Goal: Task Accomplishment & Management: Manage account settings

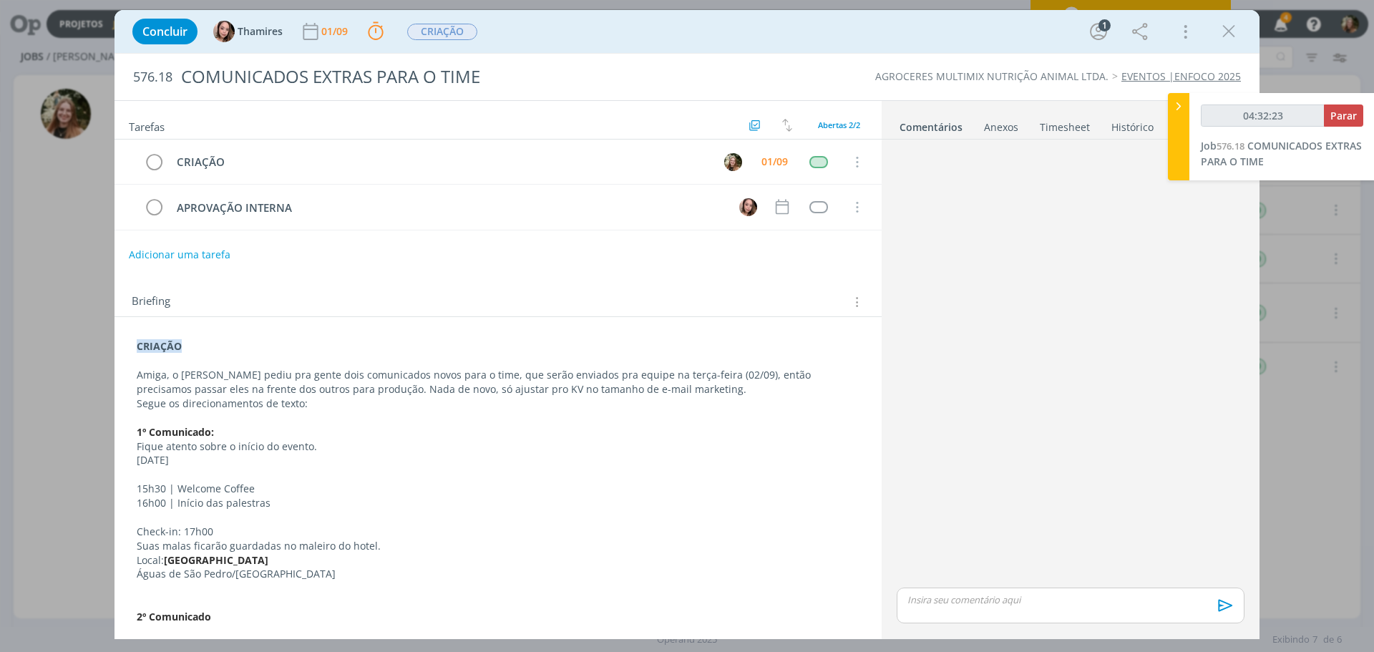
scroll to position [404, 0]
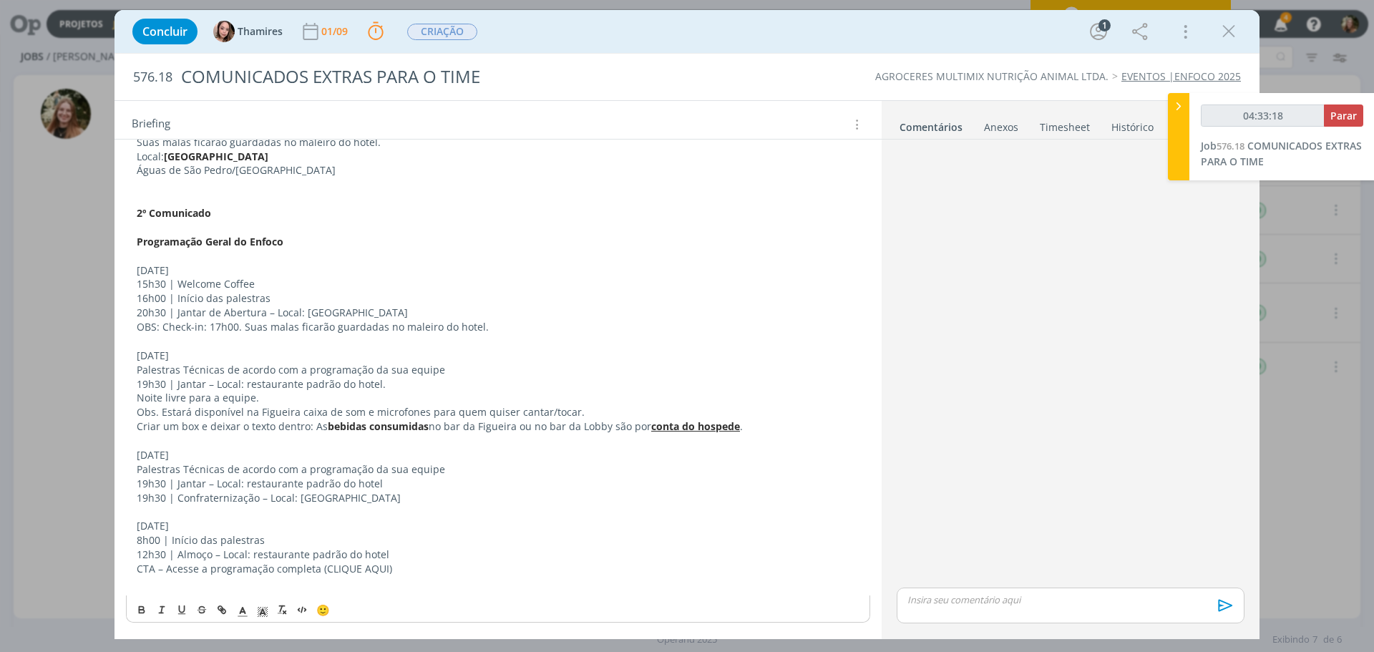
click at [304, 381] on p "19h30 | Jantar – Local: restaurante padrão do hotel." at bounding box center [498, 384] width 723 height 14
drag, startPoint x: 437, startPoint y: 368, endPoint x: 127, endPoint y: 371, distance: 310.6
click at [127, 371] on div "CRIAÇÃO Amiga, o [PERSON_NAME] pediu pra gente dois comunicados novos para o ti…" at bounding box center [498, 263] width 744 height 664
copy p "Palestras Técnicas de acordo com a programação da sua equipe"
click at [392, 383] on p "19h30 | Jantar – Local: restaurante padrão do hotel." at bounding box center [498, 384] width 723 height 14
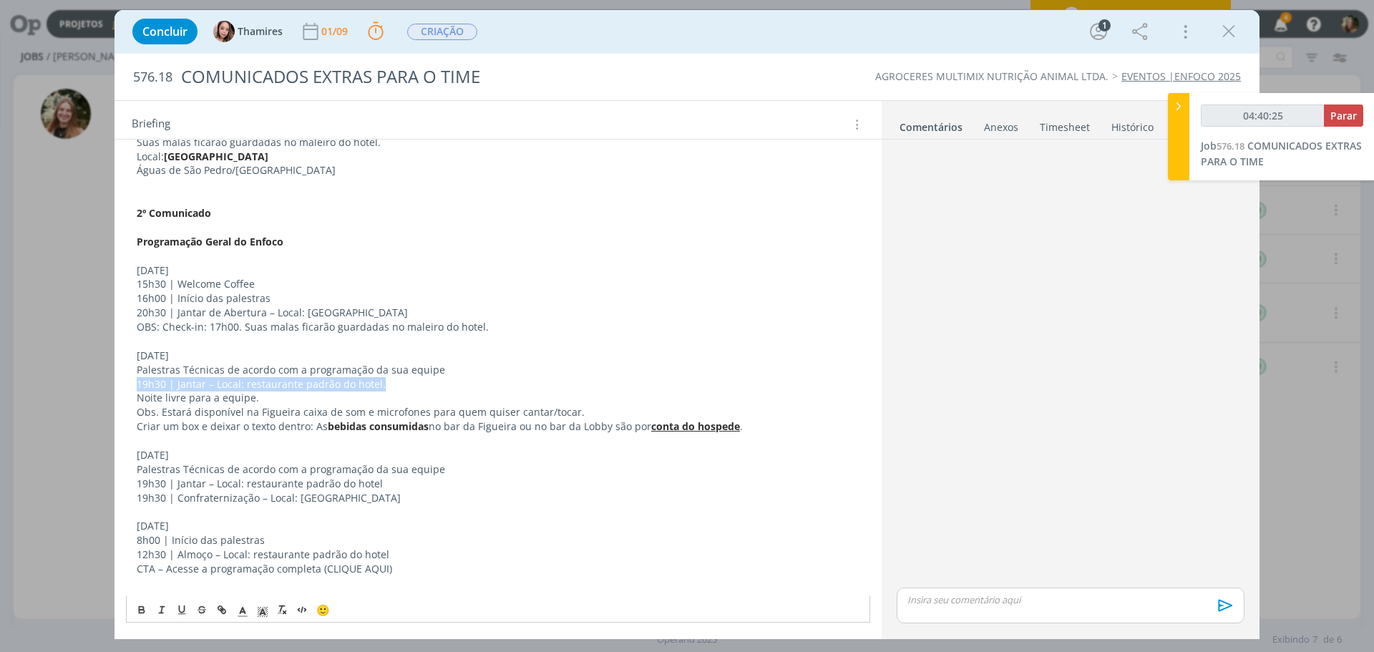
drag, startPoint x: 391, startPoint y: 386, endPoint x: 127, endPoint y: 387, distance: 264.0
click at [127, 386] on div "CRIAÇÃO Amiga, o [PERSON_NAME] pediu pra gente dois comunicados novos para o ti…" at bounding box center [498, 263] width 744 height 664
drag, startPoint x: 237, startPoint y: 423, endPoint x: 226, endPoint y: 421, distance: 10.8
click at [236, 423] on p "Criar um box e deixar o texto dentro: As bebidas consumidas no bar da Figueira …" at bounding box center [498, 426] width 723 height 14
drag, startPoint x: 174, startPoint y: 480, endPoint x: 376, endPoint y: 487, distance: 201.9
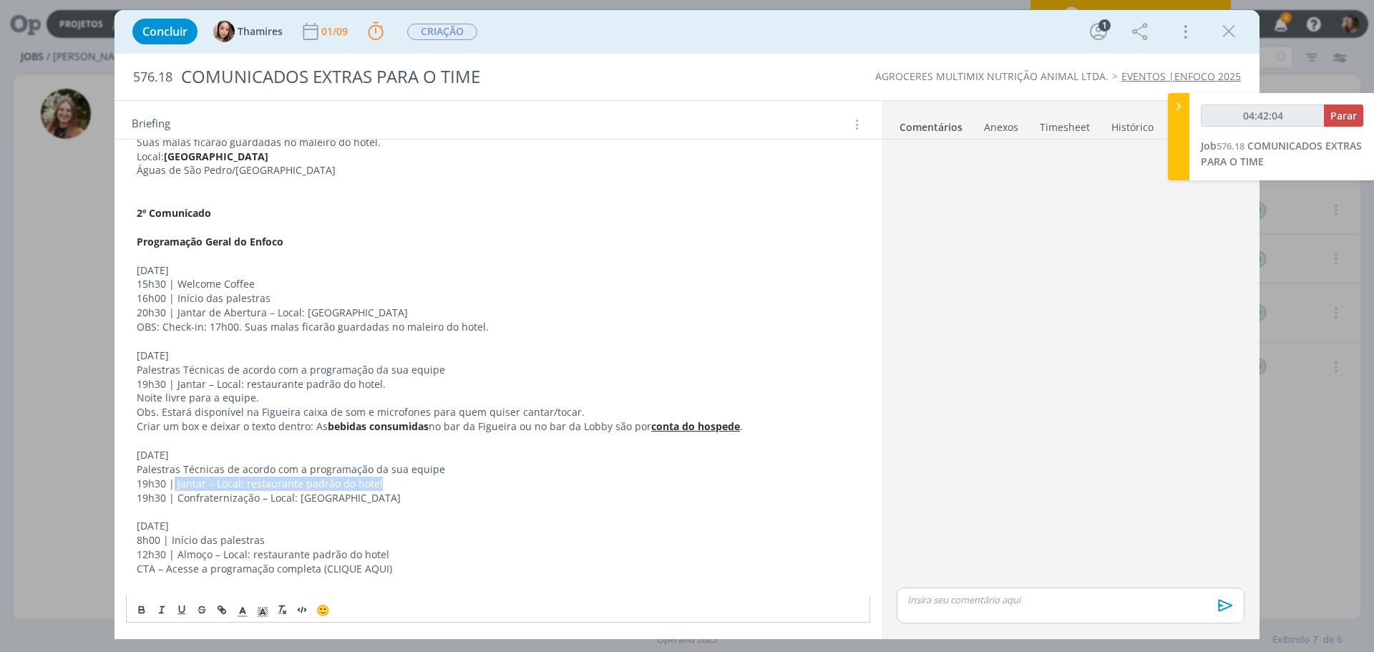
click at [376, 487] on p "19h30 | Jantar – Local: restaurante padrão do hotel" at bounding box center [498, 484] width 723 height 14
copy p "Jantar – Local: restaurante padrão do hotel"
type input "04:42:59"
drag, startPoint x: 1348, startPoint y: 118, endPoint x: 1300, endPoint y: 145, distance: 55.1
click at [1348, 118] on span "Parar" at bounding box center [1343, 116] width 26 height 14
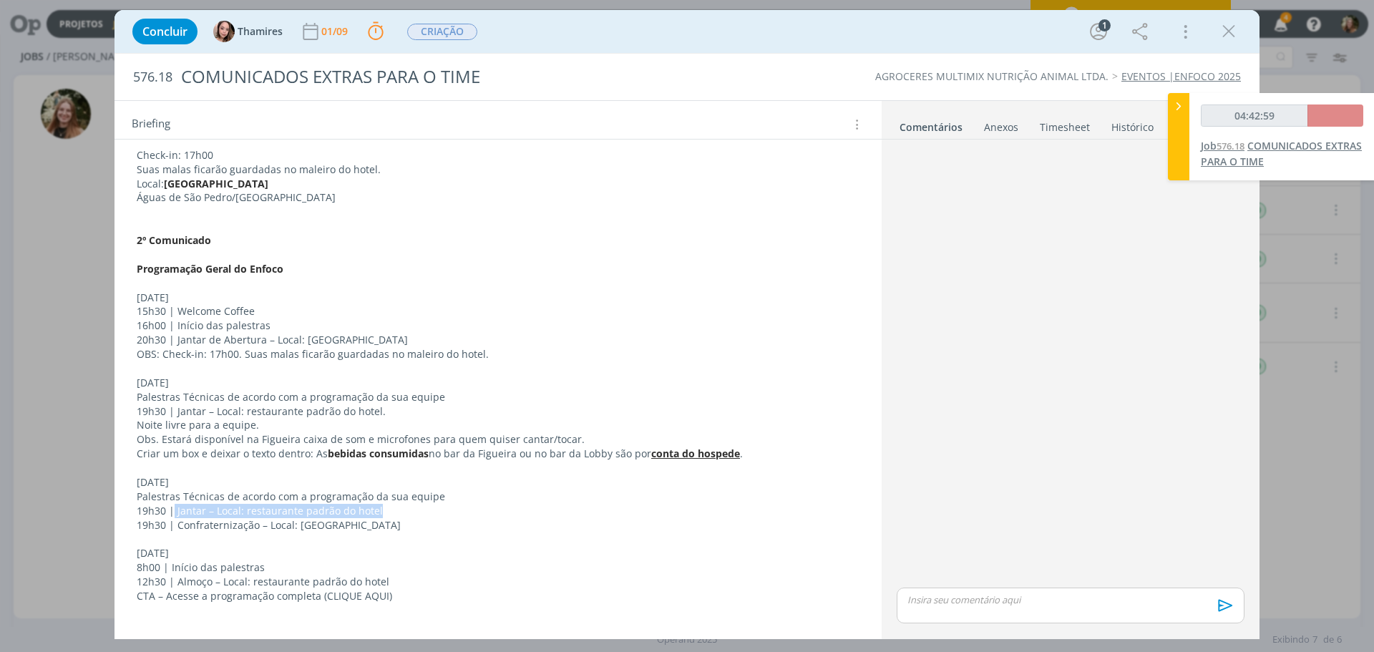
scroll to position [376, 0]
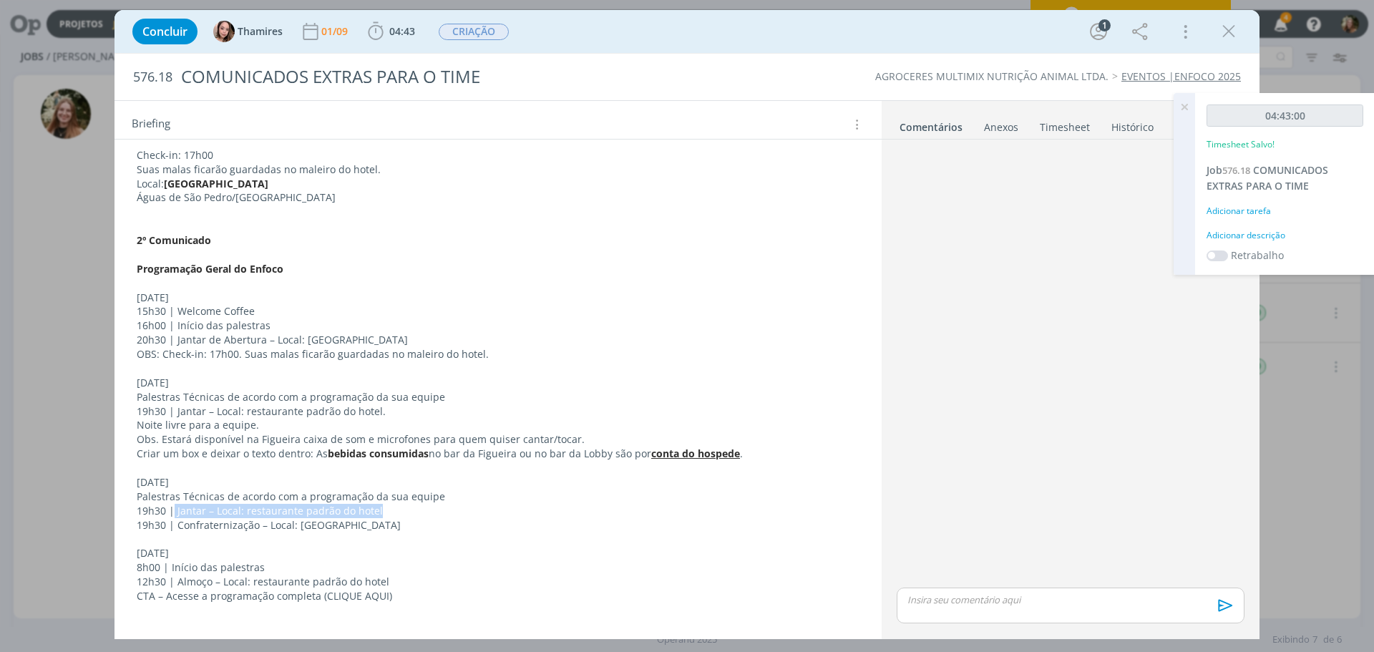
click at [202, 514] on p "19h30 | Jantar – Local: restaurante padrão do hotel" at bounding box center [498, 511] width 723 height 14
click at [345, 409] on p "19h30 | Jantar – Local: restaurante padrão do hotel." at bounding box center [497, 412] width 721 height 14
click at [308, 427] on p "Noite livre para a equipe." at bounding box center [497, 426] width 721 height 14
drag, startPoint x: 273, startPoint y: 429, endPoint x: 47, endPoint y: 461, distance: 227.7
click at [124, 423] on div "CRIAÇÃO Amiga, o [PERSON_NAME] pediu pra gente dois comunicados novos para o ti…" at bounding box center [497, 298] width 767 height 715
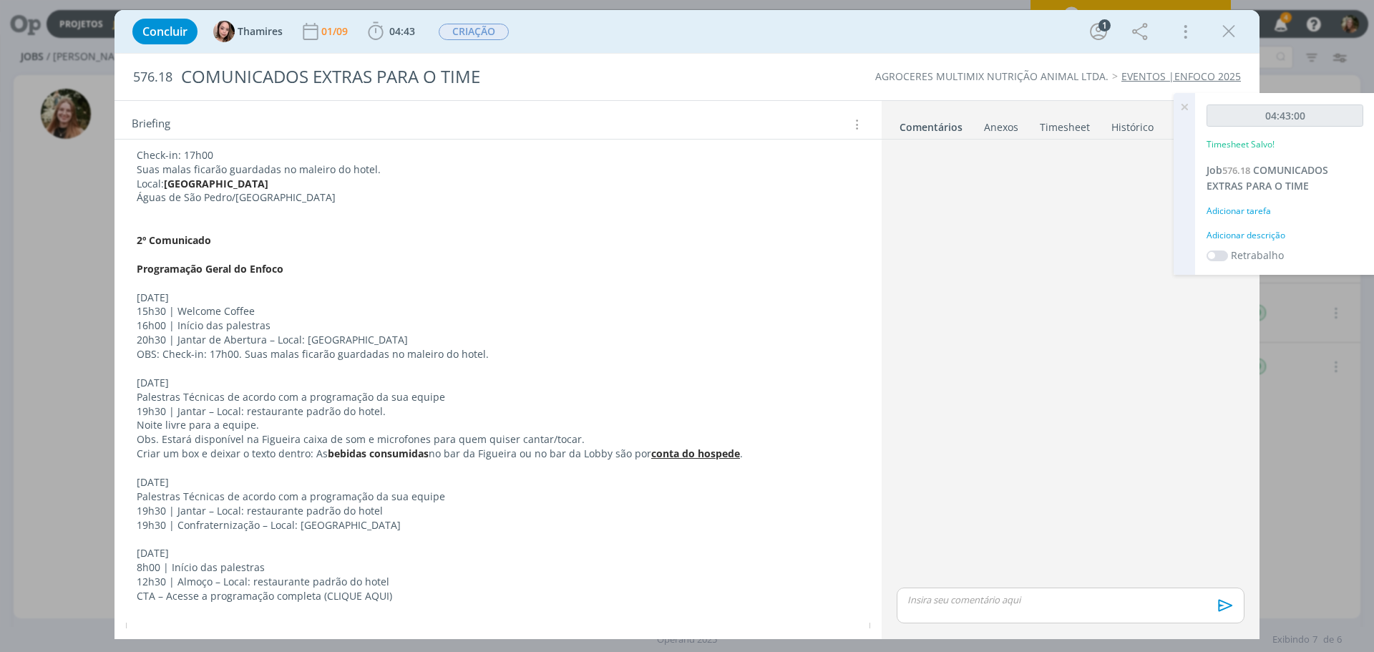
drag, startPoint x: 177, startPoint y: 469, endPoint x: 248, endPoint y: 436, distance: 77.8
click at [180, 467] on p "dialog" at bounding box center [498, 468] width 723 height 14
drag, startPoint x: 146, startPoint y: 426, endPoint x: 127, endPoint y: 425, distance: 19.4
click at [127, 425] on div "CRIAÇÃO Amiga, o [PERSON_NAME] pediu pra gente dois comunicados novos para o ti…" at bounding box center [498, 290] width 744 height 664
copy p "Noite livre para a equipe."
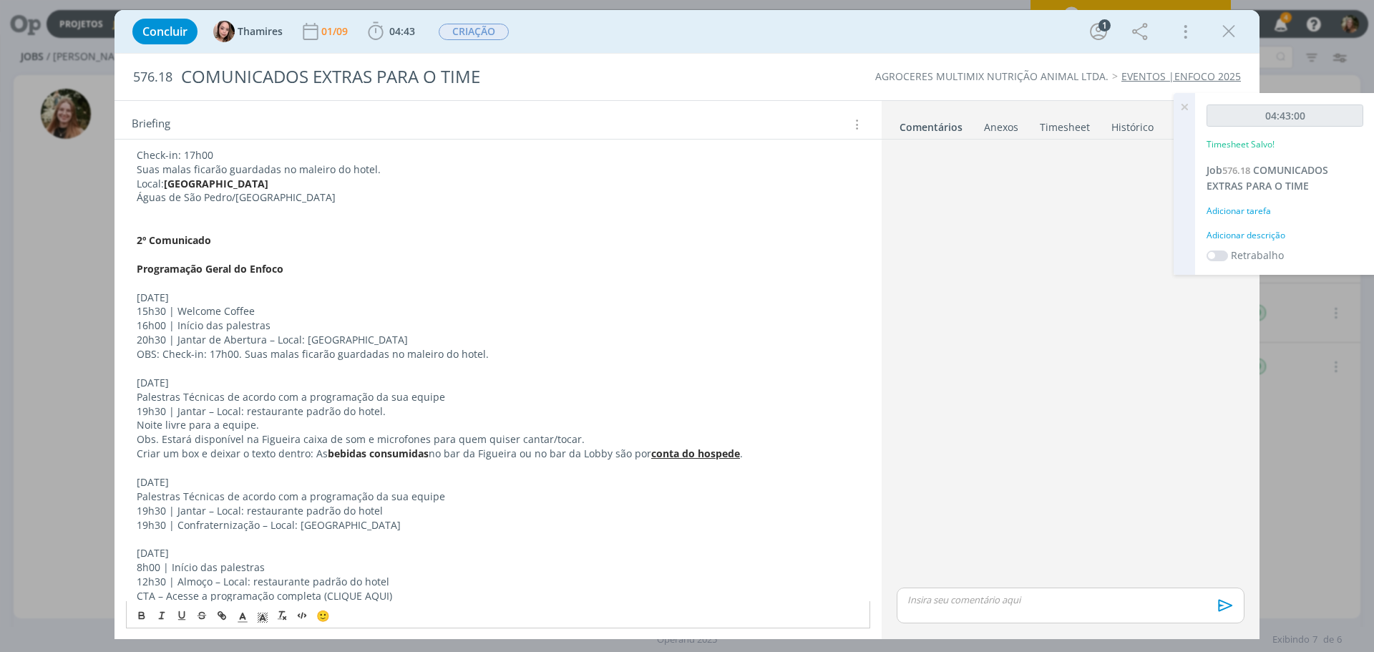
drag, startPoint x: 206, startPoint y: 464, endPoint x: 391, endPoint y: 456, distance: 184.8
click at [208, 464] on p "dialog" at bounding box center [498, 468] width 723 height 14
click at [193, 465] on p "dialog" at bounding box center [498, 468] width 723 height 14
drag, startPoint x: 162, startPoint y: 439, endPoint x: 589, endPoint y: 439, distance: 427.2
click at [590, 439] on p "Obs. Estará disponível na Figueira caixa de som e microfones para quem quiser c…" at bounding box center [498, 439] width 723 height 14
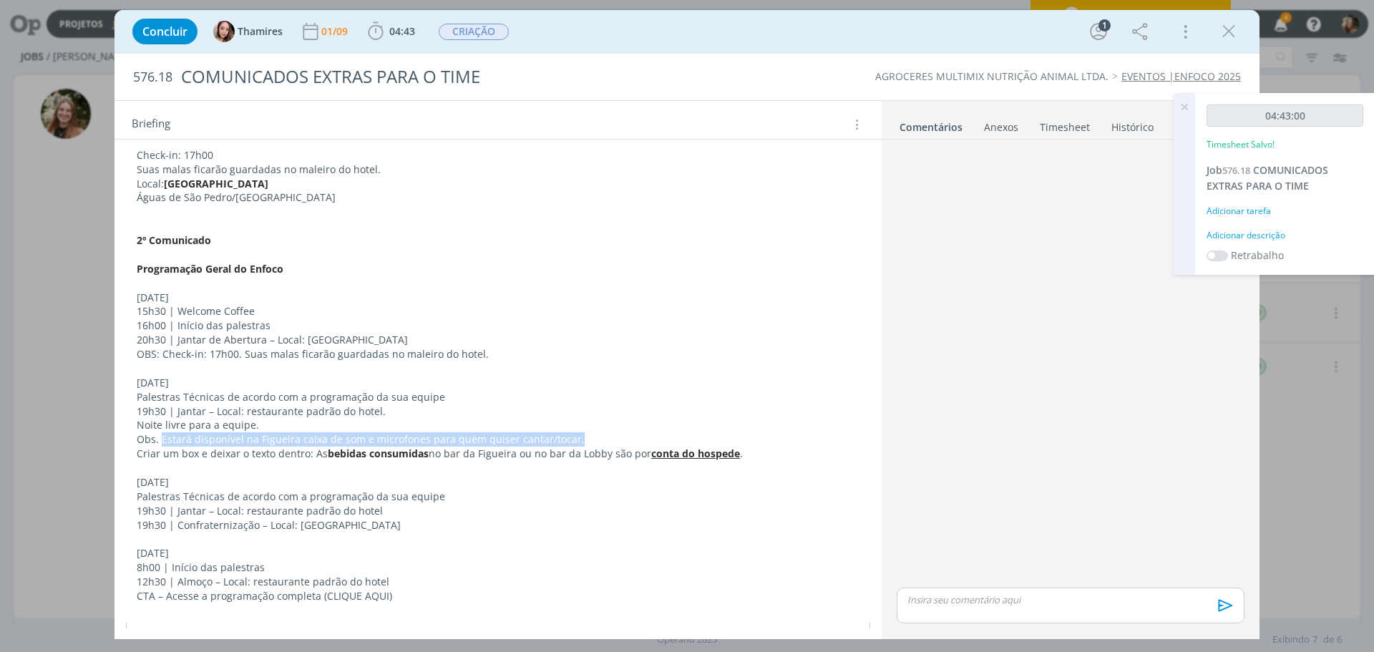
copy p "Estará disponível na Figueira caixa de som e microfones para quem quiser cantar…"
click at [412, 458] on strong "bebidas consumidas" at bounding box center [378, 453] width 101 height 14
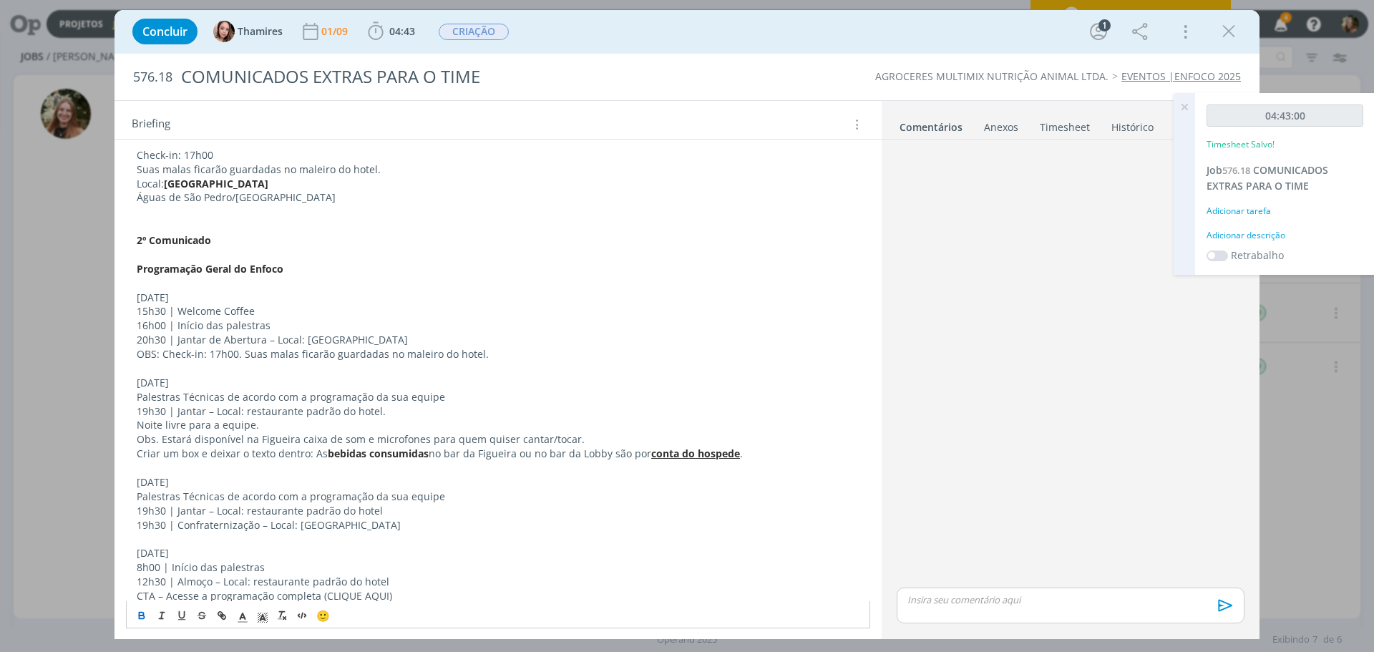
click at [237, 433] on p "Obs. Estará disponível na Figueira caixa de som e microfones para quem quiser c…" at bounding box center [498, 439] width 723 height 14
click at [373, 450] on strong "bebidas consumidas" at bounding box center [378, 453] width 101 height 14
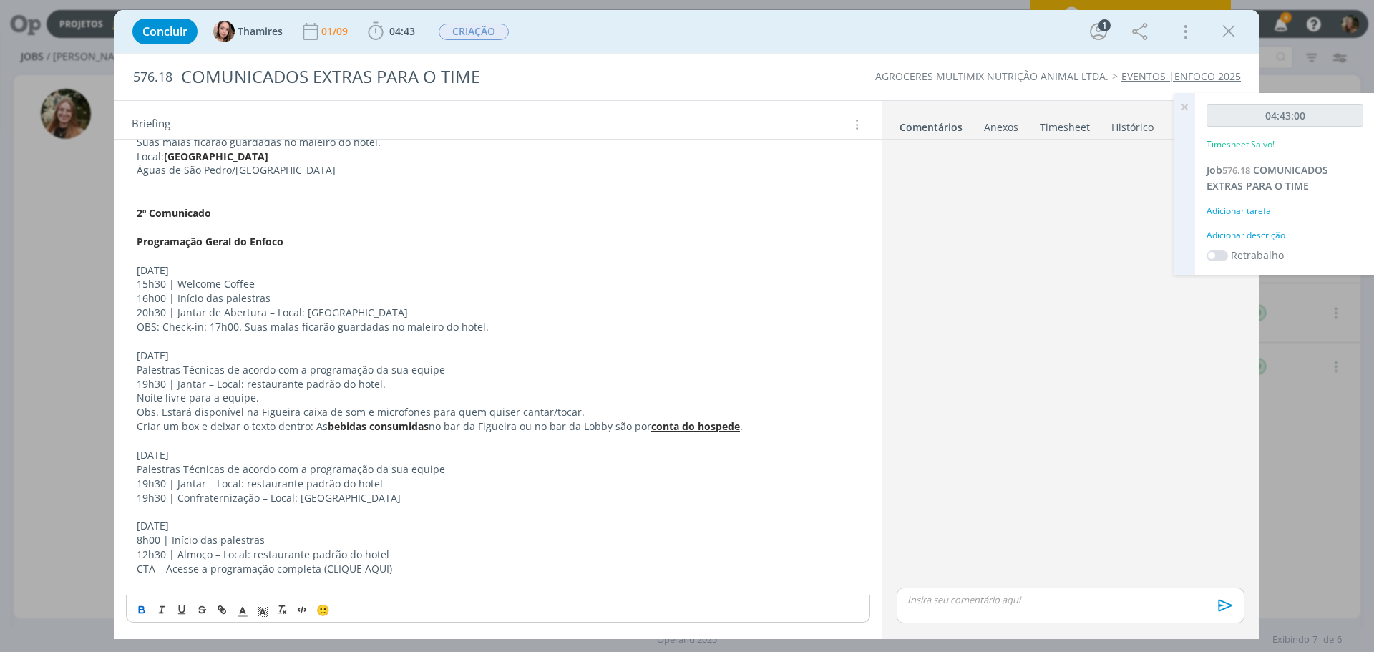
click at [238, 463] on p "Palestras Técnicas de acordo com a programação da sua equipe" at bounding box center [498, 469] width 723 height 14
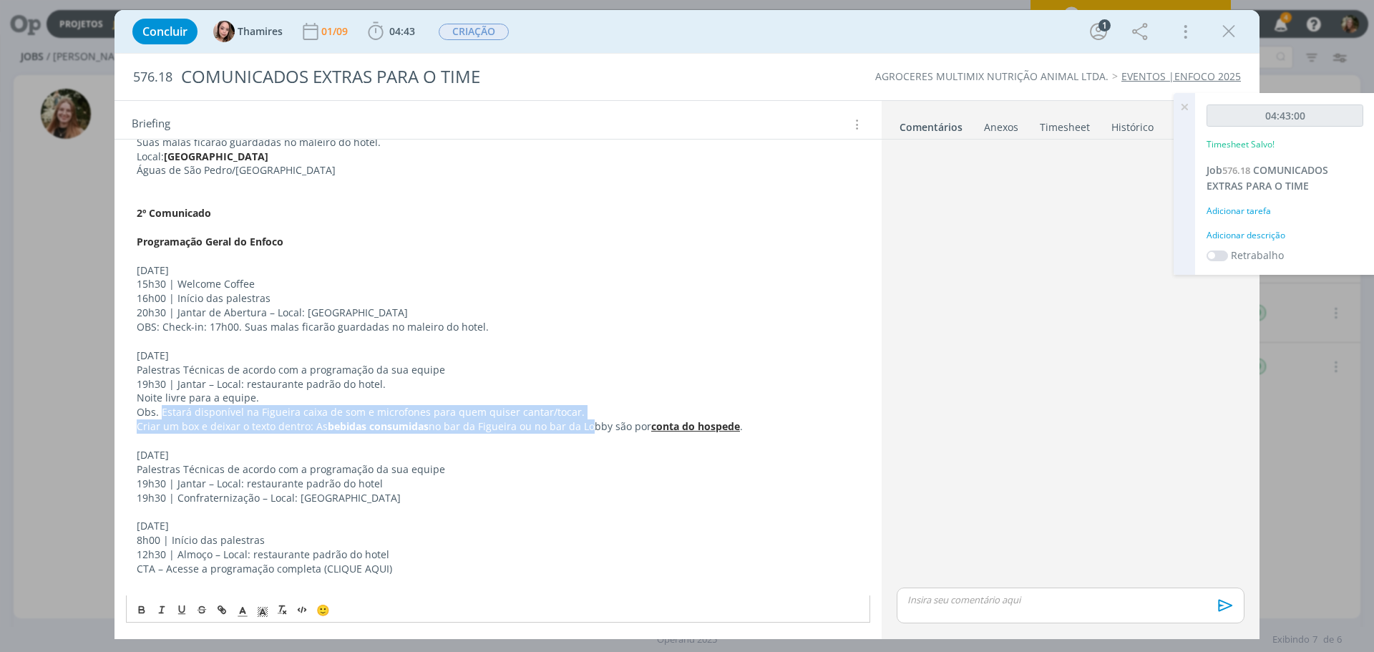
drag, startPoint x: 161, startPoint y: 412, endPoint x: 587, endPoint y: 431, distance: 426.1
click at [587, 431] on div "CRIAÇÃO Amiga, o [PERSON_NAME] pediu pra gente dois comunicados novos para o ti…" at bounding box center [498, 263] width 744 height 664
click at [253, 415] on p "Obs. Estará disponível na Figueira caixa de som e microfones para quem quiser c…" at bounding box center [498, 412] width 723 height 14
click at [141, 431] on p "Criar um box e deixar o texto dentro: As bebidas consumidas no bar da Figueira …" at bounding box center [498, 426] width 723 height 14
click at [247, 429] on p "Criar um box e deixar o texto dentro: As bebidas consumidas no bar da Figueira …" at bounding box center [498, 426] width 723 height 14
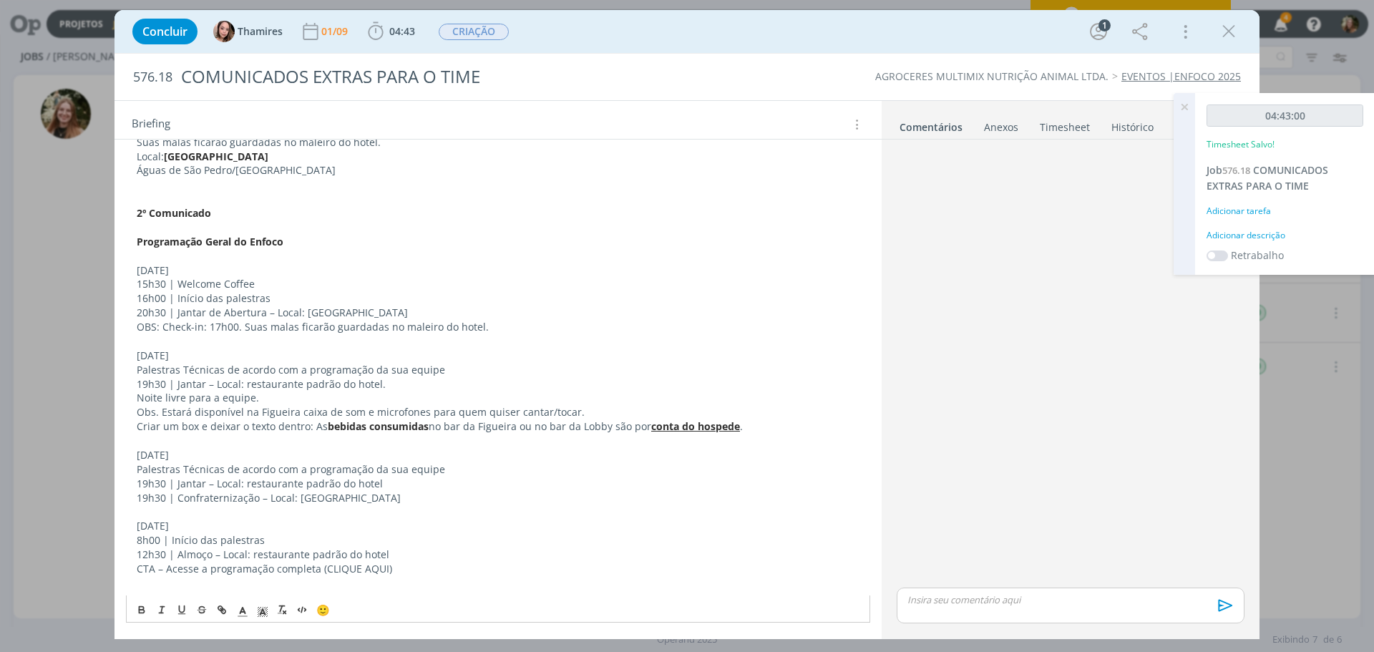
drag, startPoint x: 311, startPoint y: 429, endPoint x: 751, endPoint y: 431, distance: 440.1
click at [751, 431] on p "Criar um box e deixar o texto dentro: As bebidas consumidas no bar da Figueira …" at bounding box center [498, 426] width 723 height 14
copy p "As bebidas consumidas no bar da Figueira ou no bar da Lobby são por conta do ho…"
click at [209, 456] on p "[DATE]" at bounding box center [498, 455] width 723 height 14
drag, startPoint x: 389, startPoint y: 500, endPoint x: 253, endPoint y: 499, distance: 136.0
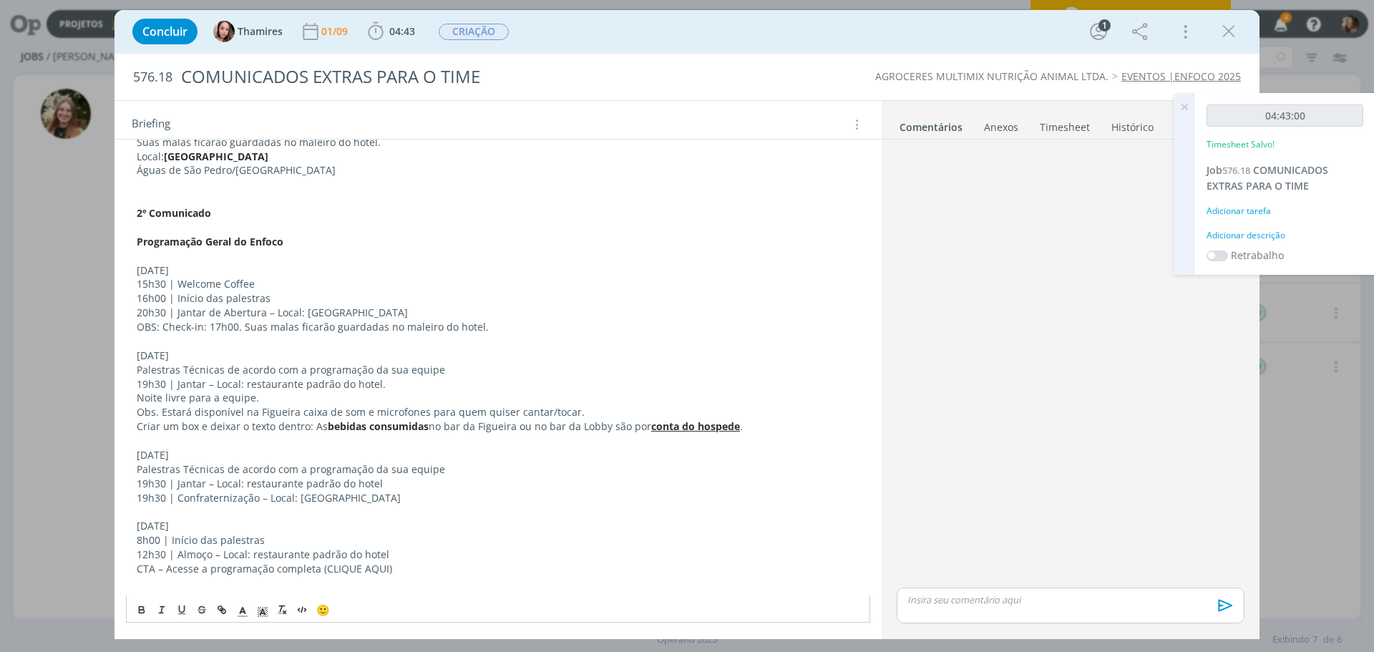
click at [253, 499] on p "19h30 | Confraternização – Local: [GEOGRAPHIC_DATA]" at bounding box center [498, 498] width 723 height 14
click at [366, 477] on p "19h30 | Jantar – Local: restaurante padrão do hotel" at bounding box center [498, 484] width 723 height 14
drag, startPoint x: 384, startPoint y: 497, endPoint x: 171, endPoint y: 504, distance: 212.6
click at [175, 504] on p "19h30 | Confraternização – Local: [GEOGRAPHIC_DATA]" at bounding box center [498, 498] width 723 height 14
copy p "Confraternização – Local: [GEOGRAPHIC_DATA]"
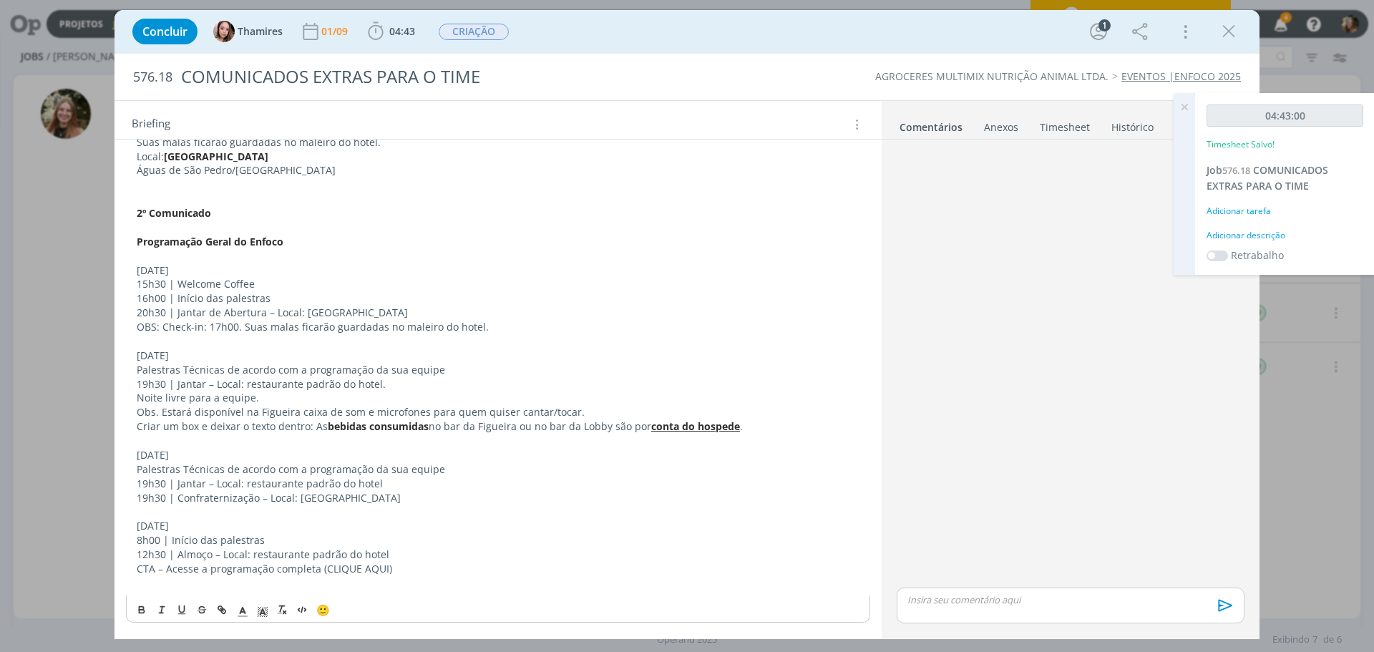
drag, startPoint x: 269, startPoint y: 524, endPoint x: 270, endPoint y: 533, distance: 8.7
click at [269, 525] on p "[DATE]" at bounding box center [498, 526] width 723 height 14
click at [275, 556] on p "12h30 | Almoço – Local: restaurante padrão do hotel" at bounding box center [498, 554] width 723 height 14
drag, startPoint x: 351, startPoint y: 514, endPoint x: 300, endPoint y: 554, distance: 64.3
click at [348, 517] on p "dialog" at bounding box center [498, 511] width 723 height 14
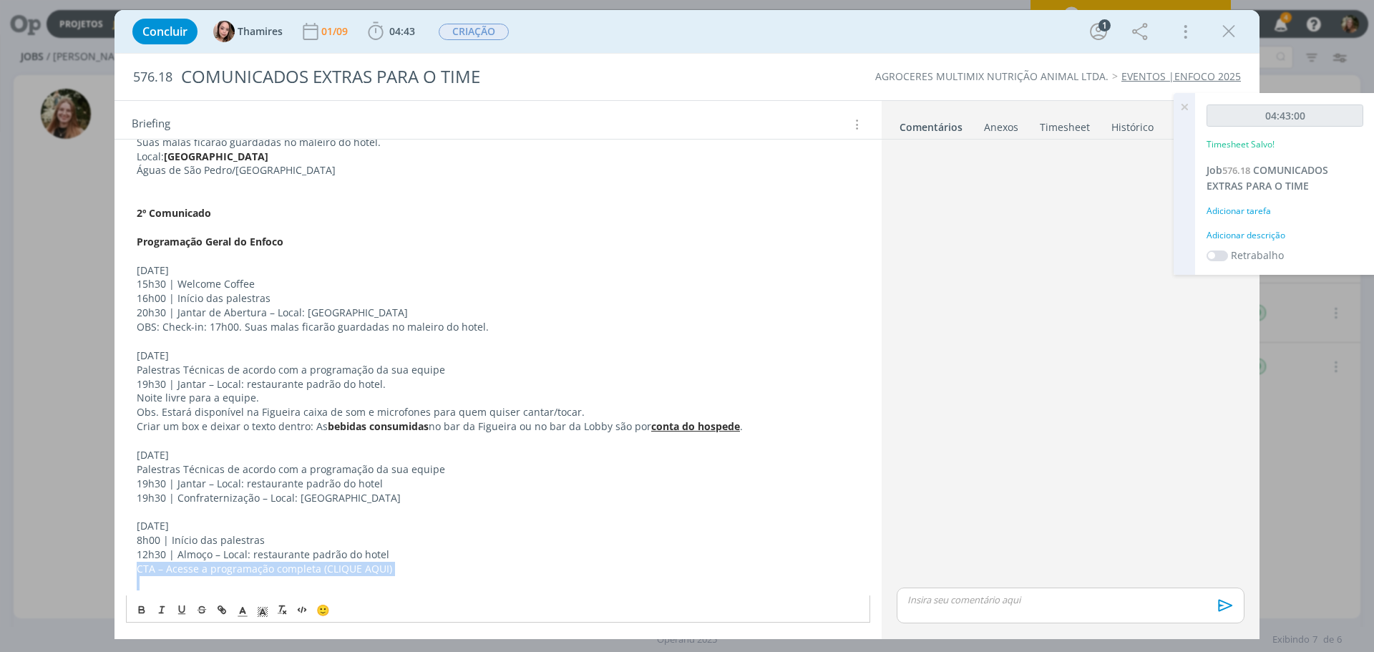
drag, startPoint x: 336, startPoint y: 580, endPoint x: 95, endPoint y: 572, distance: 240.5
click at [109, 570] on div "Concluir Thamires [DATE] 04:43 Iniciar Apontar Data * [DATE] Horas * 00:00 Tare…" at bounding box center [687, 326] width 1374 height 652
drag, startPoint x: 325, startPoint y: 565, endPoint x: 331, endPoint y: 570, distance: 7.6
click at [325, 565] on p "CTA – Acesse a programação completa (CLIQUE AQUI)" at bounding box center [498, 569] width 723 height 14
drag, startPoint x: 373, startPoint y: 571, endPoint x: 167, endPoint y: 564, distance: 205.5
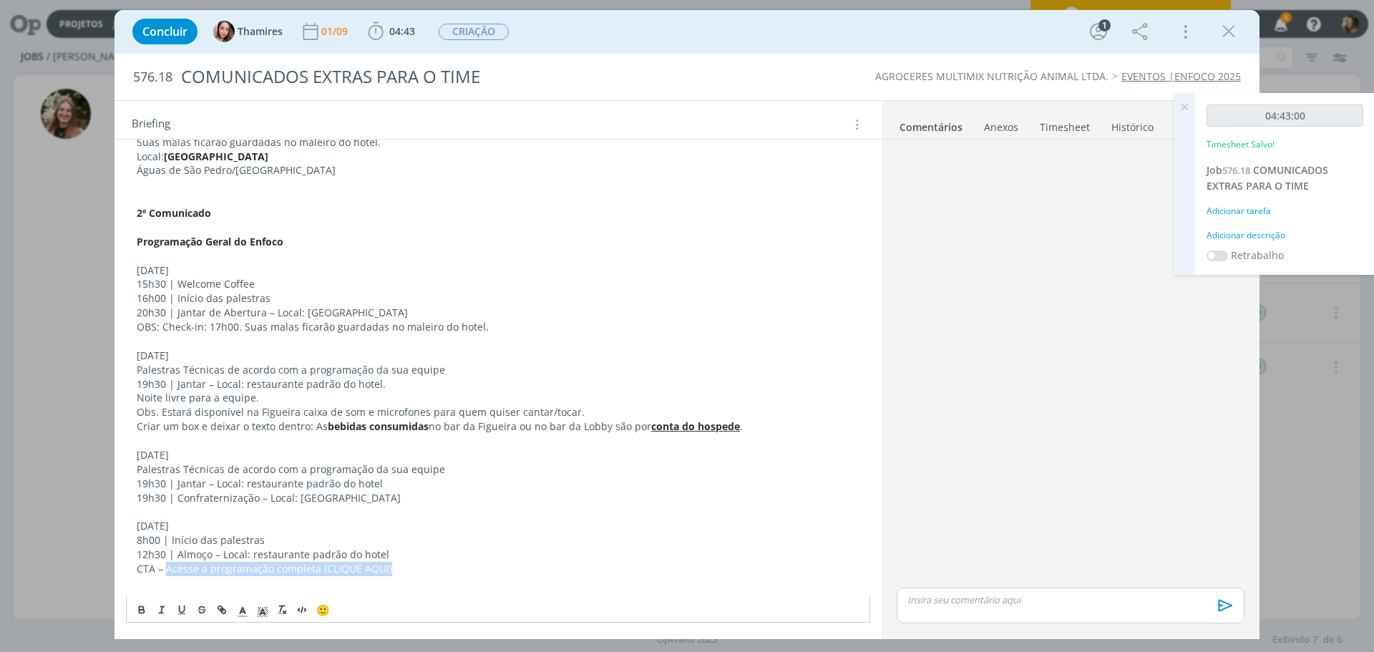
click at [167, 564] on p "CTA – Acesse a programação completa (CLIQUE AQUI)" at bounding box center [498, 569] width 723 height 14
click at [302, 575] on p "CTA – Acesse a programação completa (CLIQUE AQUI)" at bounding box center [498, 569] width 723 height 14
click at [319, 572] on p "CTA – Acesse a programação completa (CLIQUE AQUI)" at bounding box center [498, 569] width 723 height 14
drag, startPoint x: 316, startPoint y: 570, endPoint x: 167, endPoint y: 571, distance: 148.8
click at [167, 571] on p "CTA – Acesse a programação completa (CLIQUE AQUI)" at bounding box center [498, 569] width 723 height 14
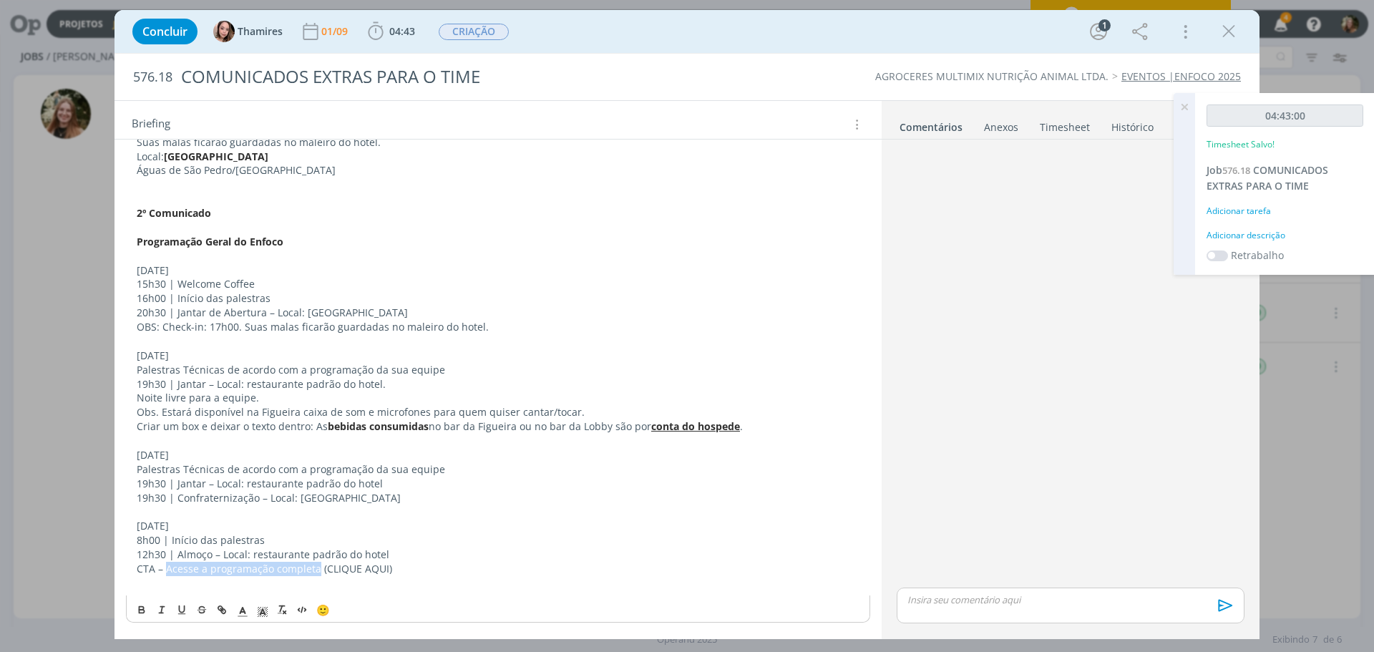
copy p "Acesse a programação completa"
drag, startPoint x: 1186, startPoint y: 102, endPoint x: 1160, endPoint y: 113, distance: 28.6
click at [1185, 103] on icon at bounding box center [1184, 107] width 26 height 28
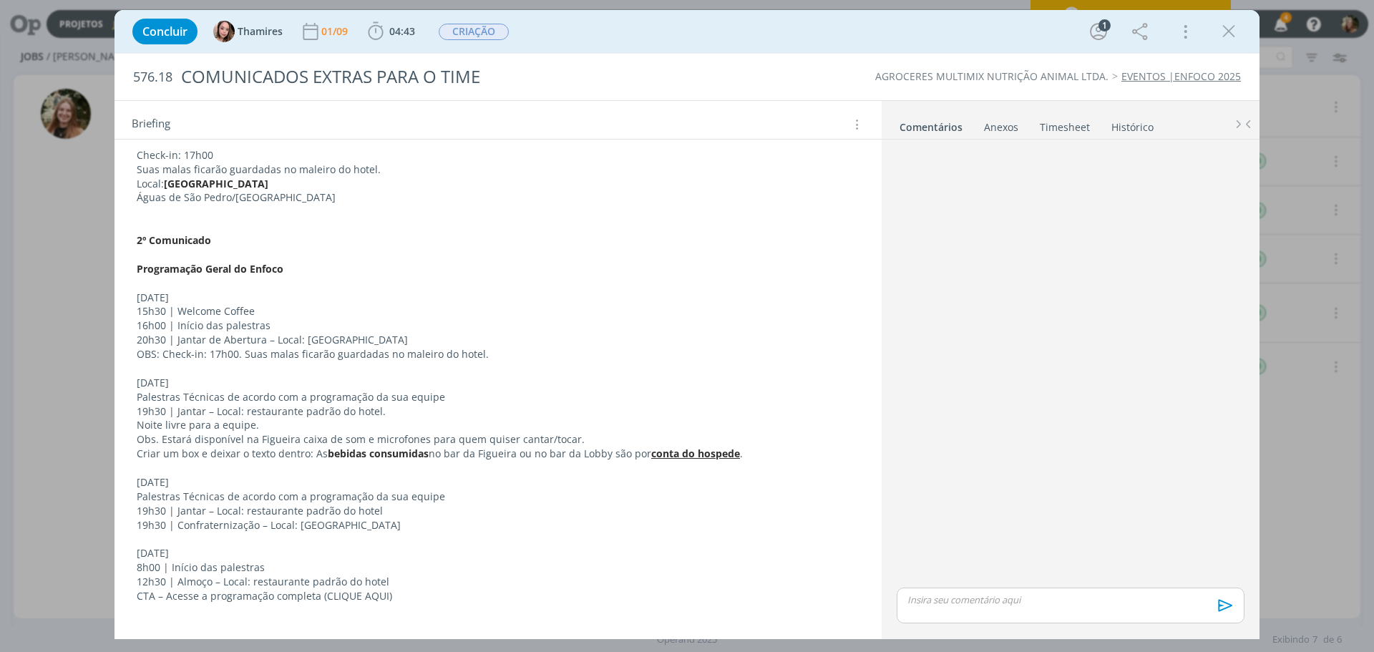
scroll to position [0, 0]
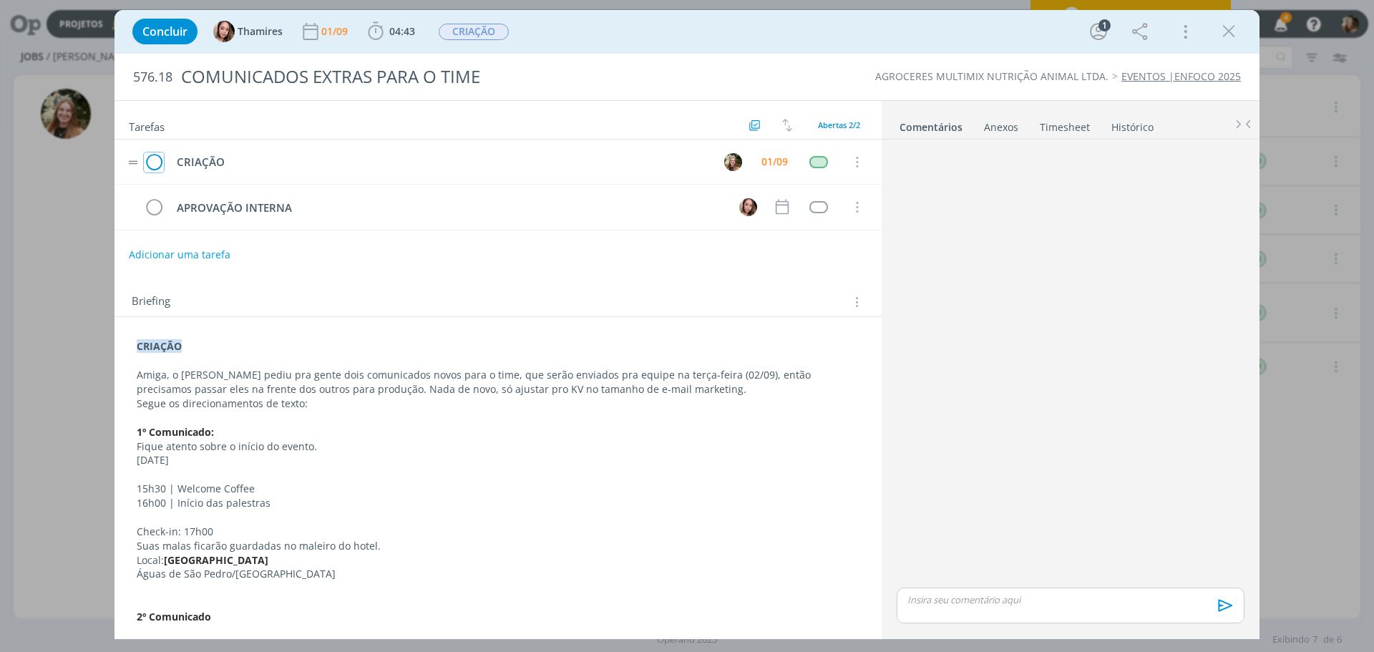
click at [157, 162] on icon "dialog" at bounding box center [154, 162] width 20 height 21
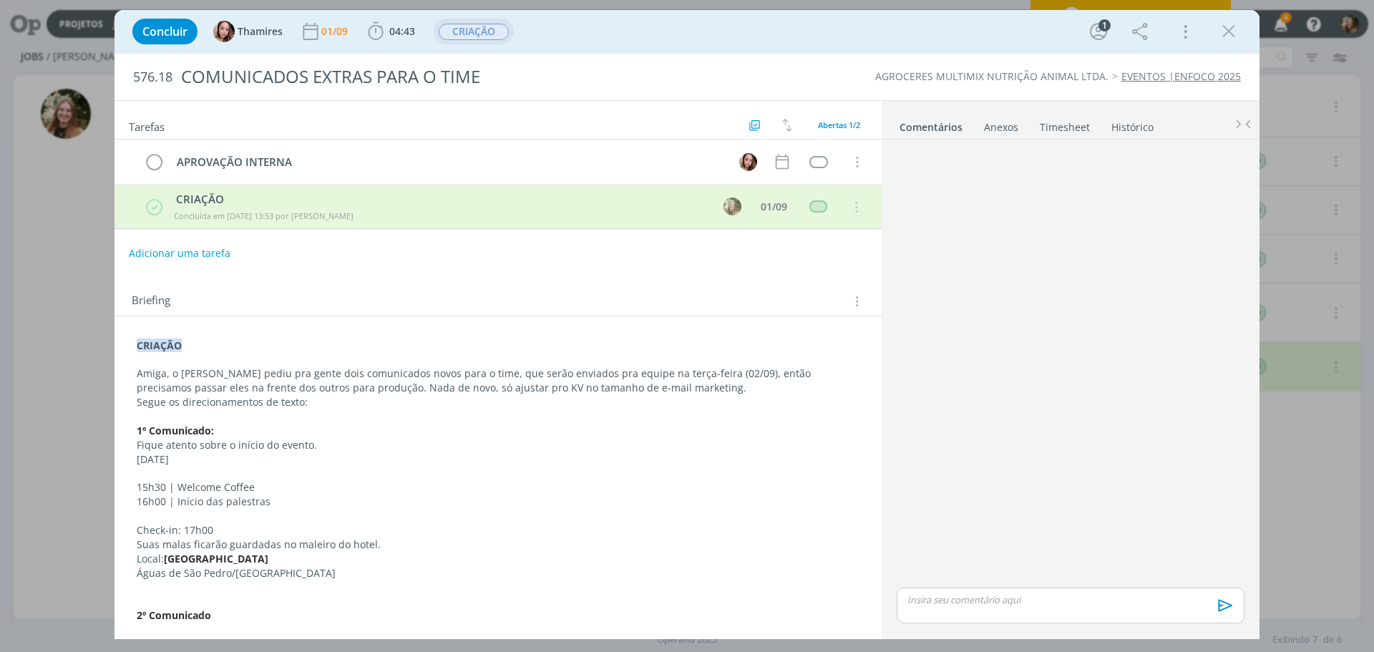
click at [494, 34] on span "CRIAÇÃO" at bounding box center [474, 32] width 70 height 16
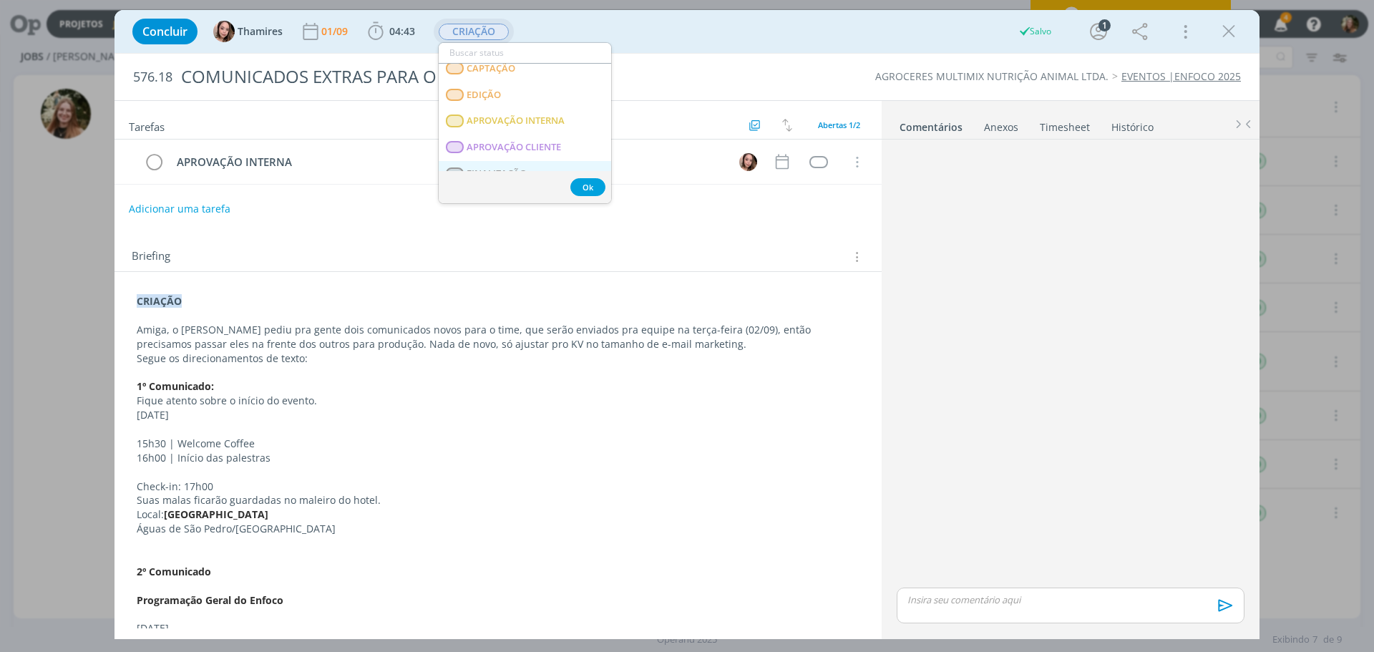
scroll to position [143, 0]
click at [511, 142] on span "APROVAÇÃO INTERNA" at bounding box center [516, 142] width 98 height 11
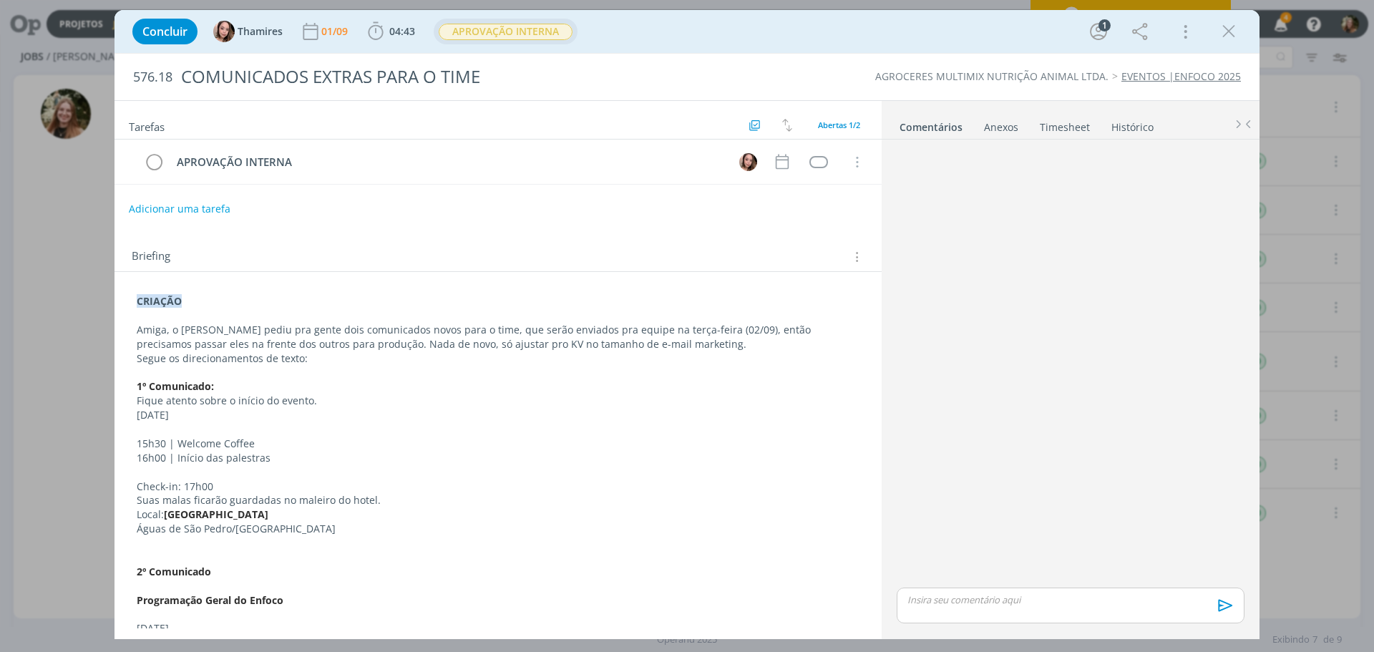
click at [952, 609] on div "dialog" at bounding box center [1071, 605] width 348 height 36
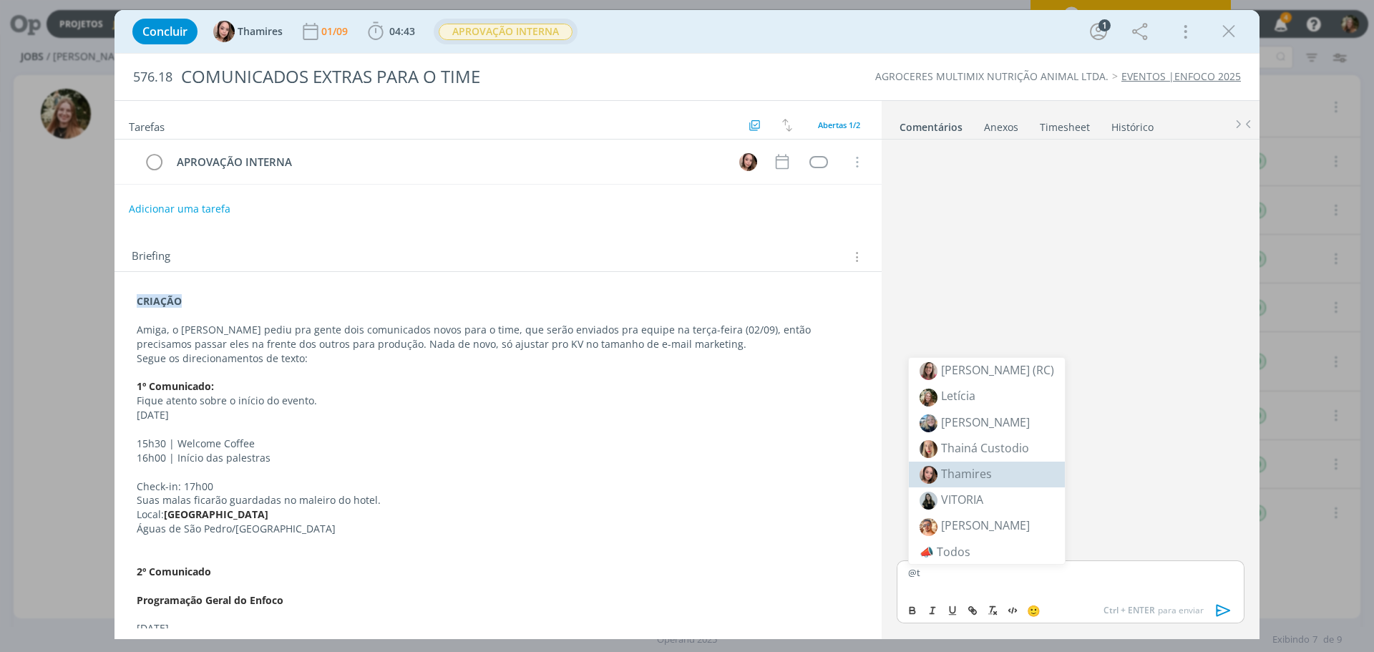
click at [979, 471] on span "Thamires" at bounding box center [966, 474] width 51 height 16
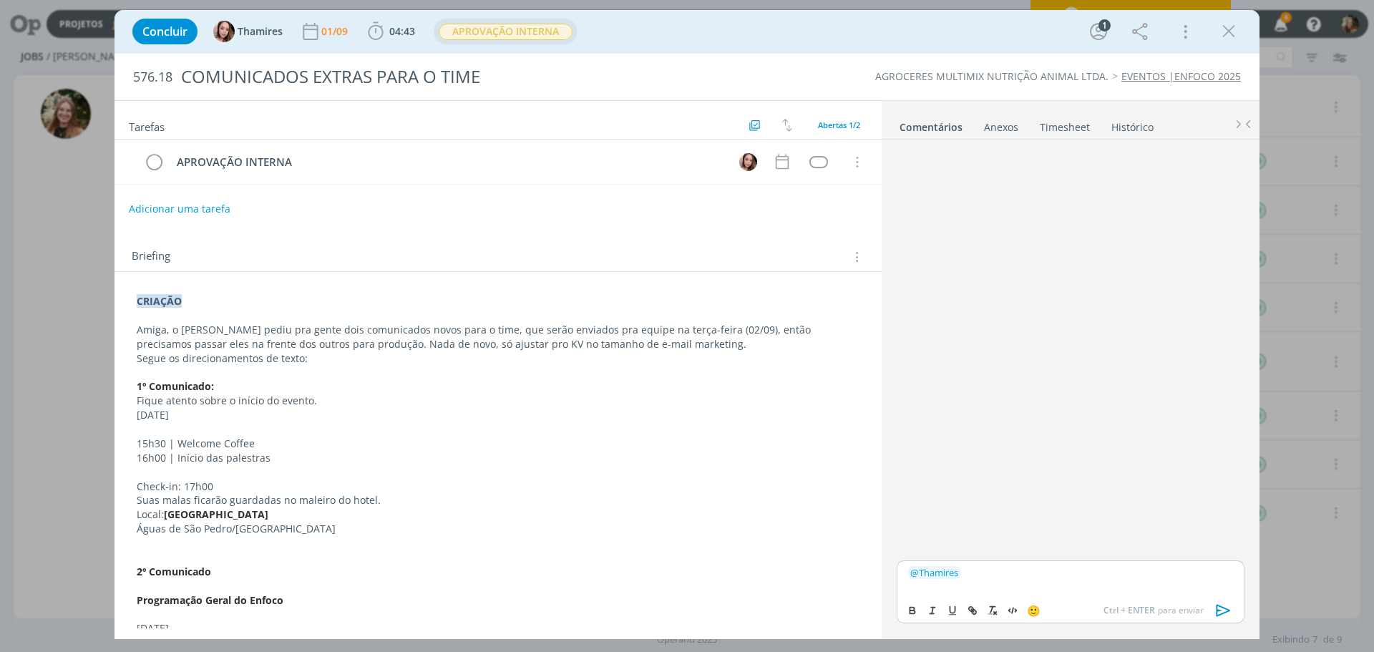
drag, startPoint x: 1226, startPoint y: 610, endPoint x: 1197, endPoint y: 607, distance: 28.7
click at [1225, 611] on icon "dialog" at bounding box center [1223, 610] width 21 height 21
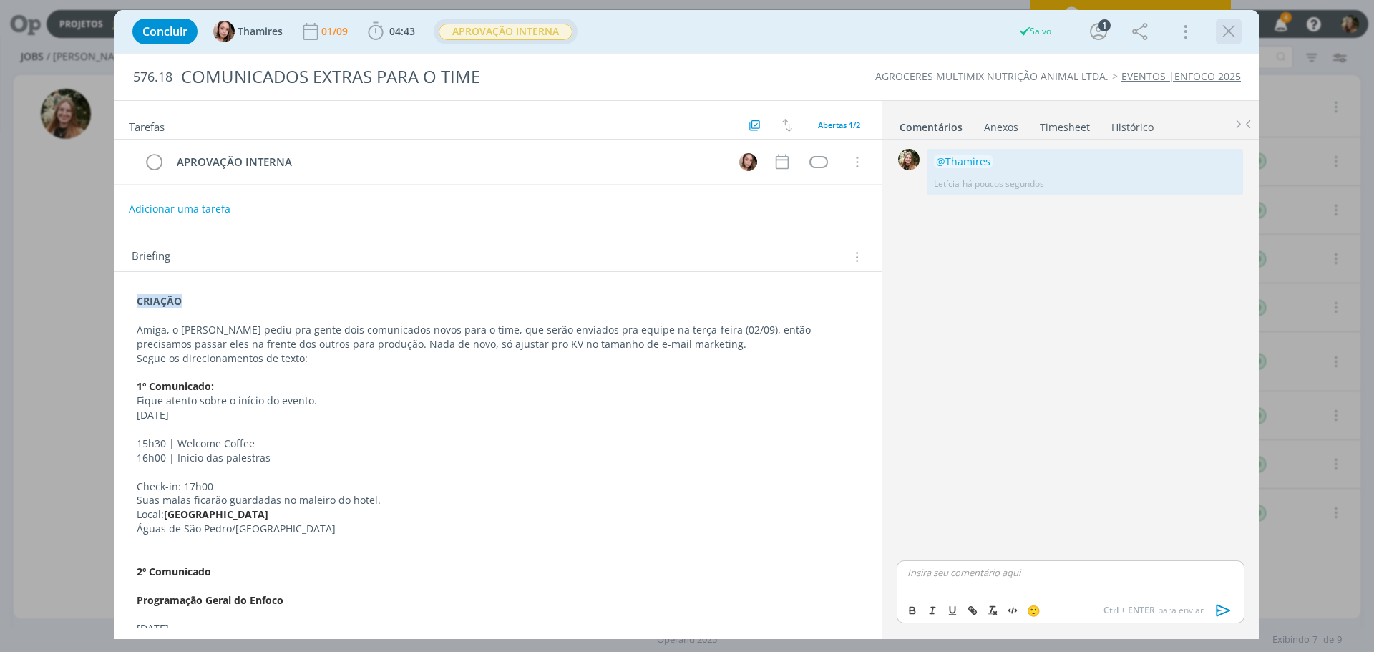
click at [1229, 27] on icon "dialog" at bounding box center [1228, 31] width 21 height 21
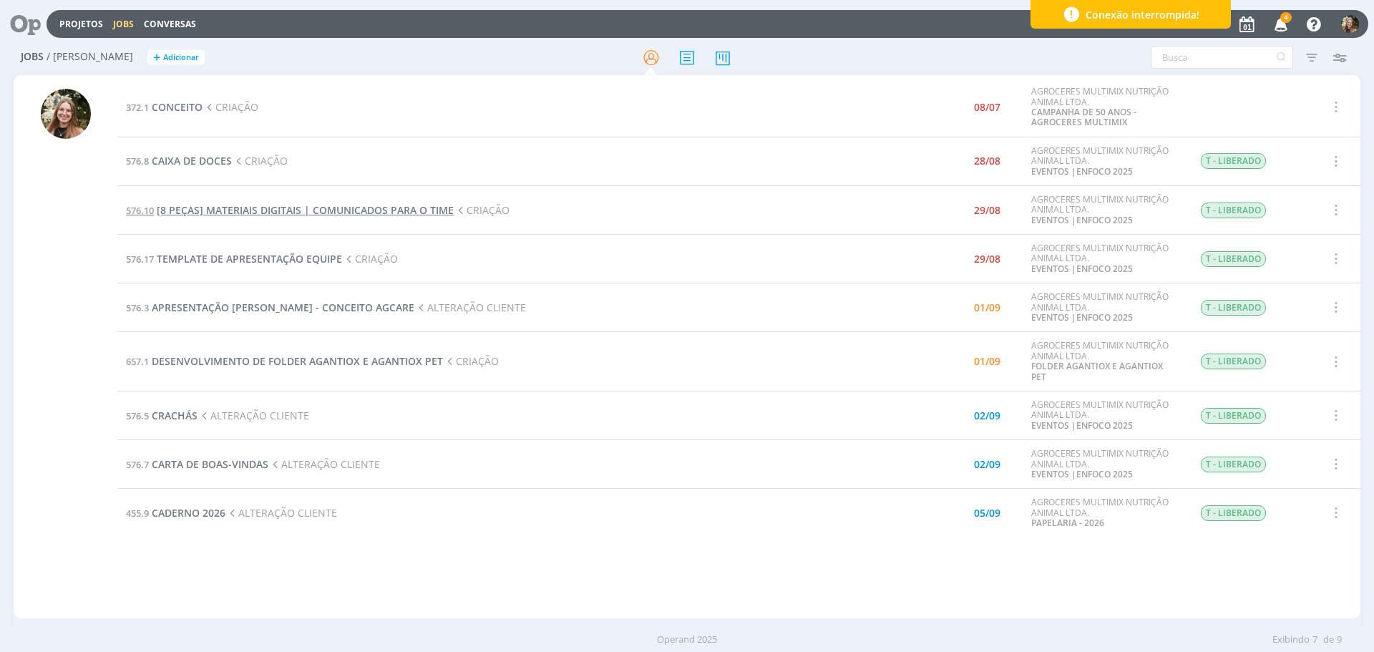
click at [264, 215] on span "[8 PEÇAS] MATERIAIS DIGITAIS | COMUNICADOS PARA O TIME" at bounding box center [305, 210] width 297 height 14
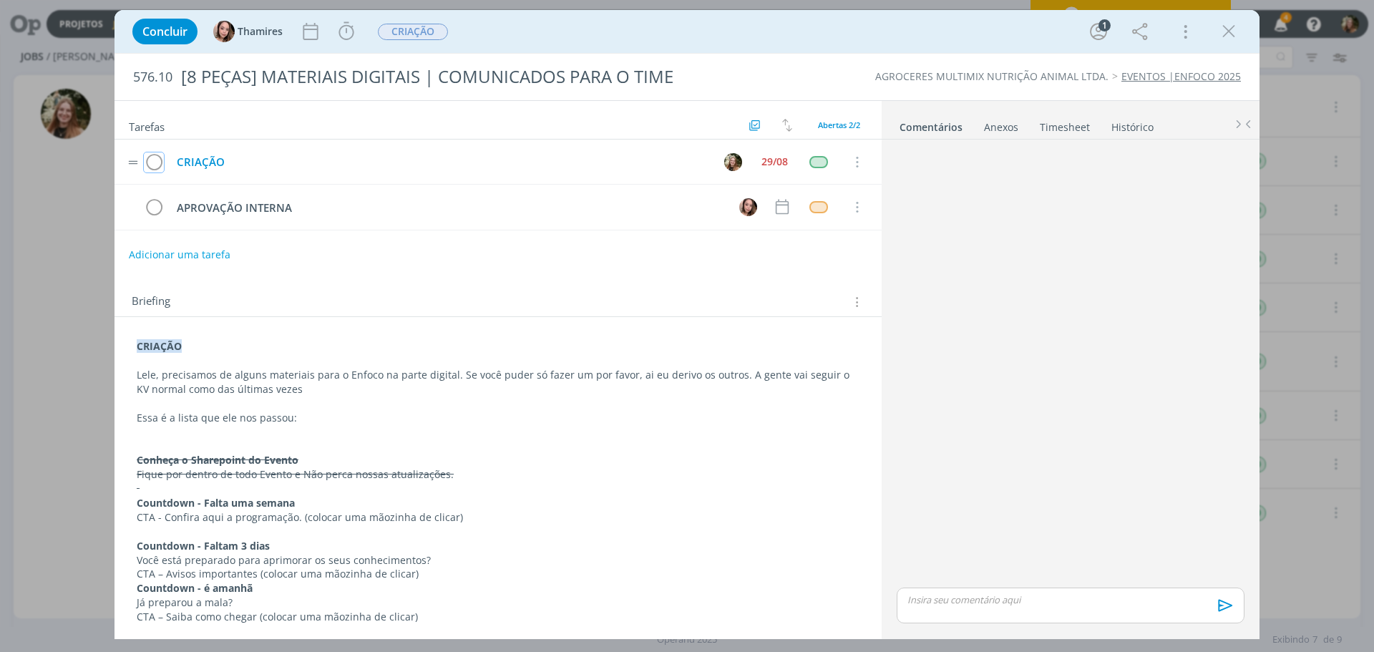
drag, startPoint x: 154, startPoint y: 165, endPoint x: 199, endPoint y: 170, distance: 45.4
click at [155, 165] on icon "dialog" at bounding box center [154, 162] width 20 height 21
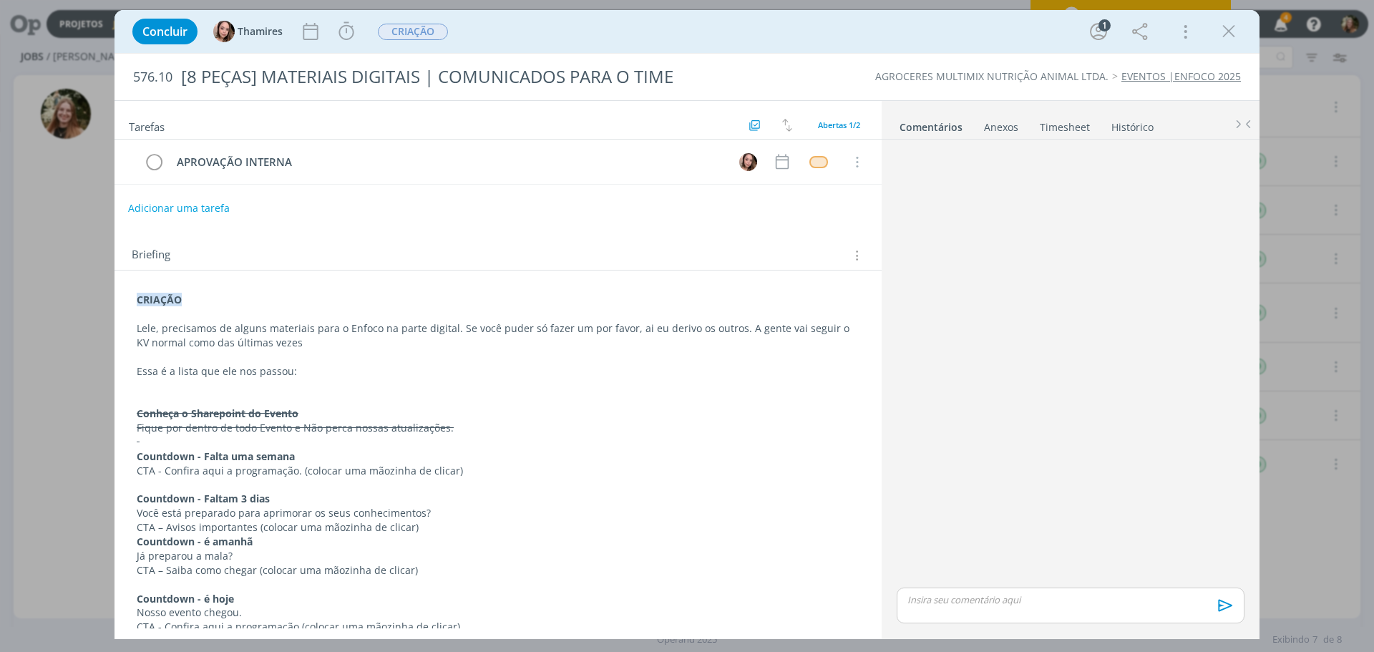
click at [159, 208] on button "Adicionar uma tarefa" at bounding box center [179, 208] width 102 height 24
type input "c"
type input "CRIAÇÃO"
click at [321, 302] on p "CRIAÇÃO" at bounding box center [498, 299] width 723 height 14
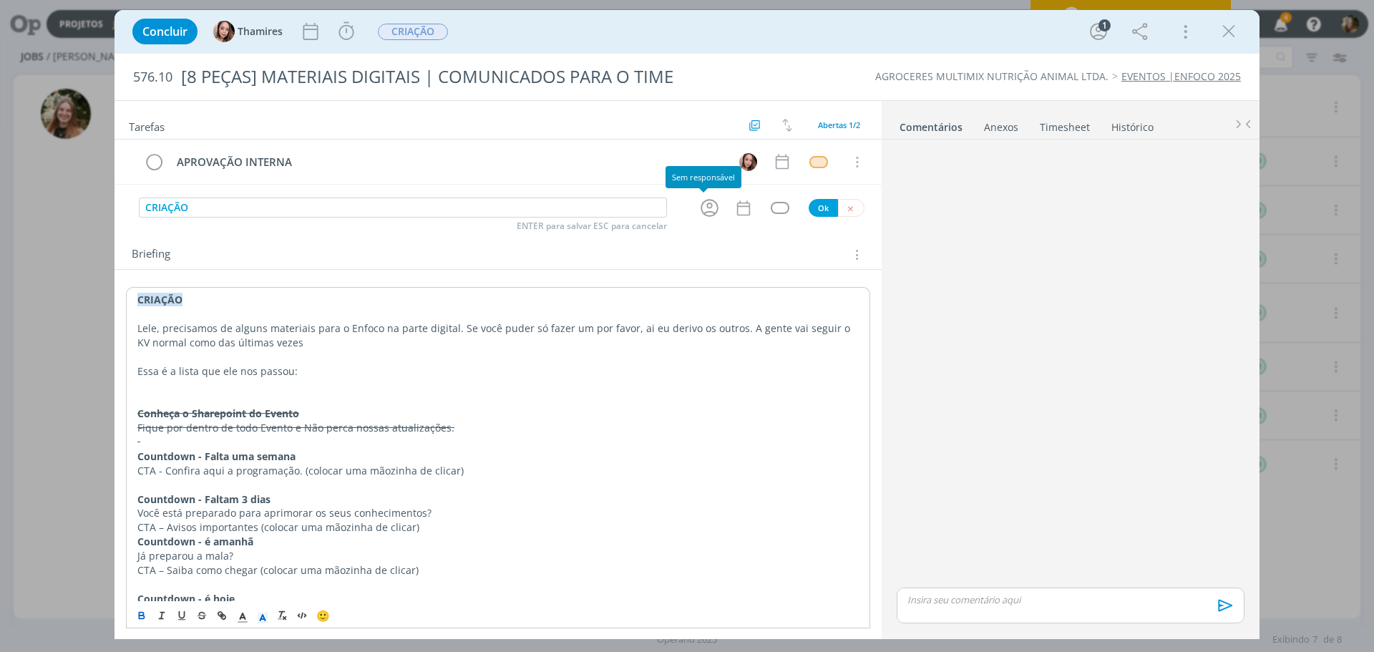
click at [706, 198] on icon "dialog" at bounding box center [709, 208] width 22 height 22
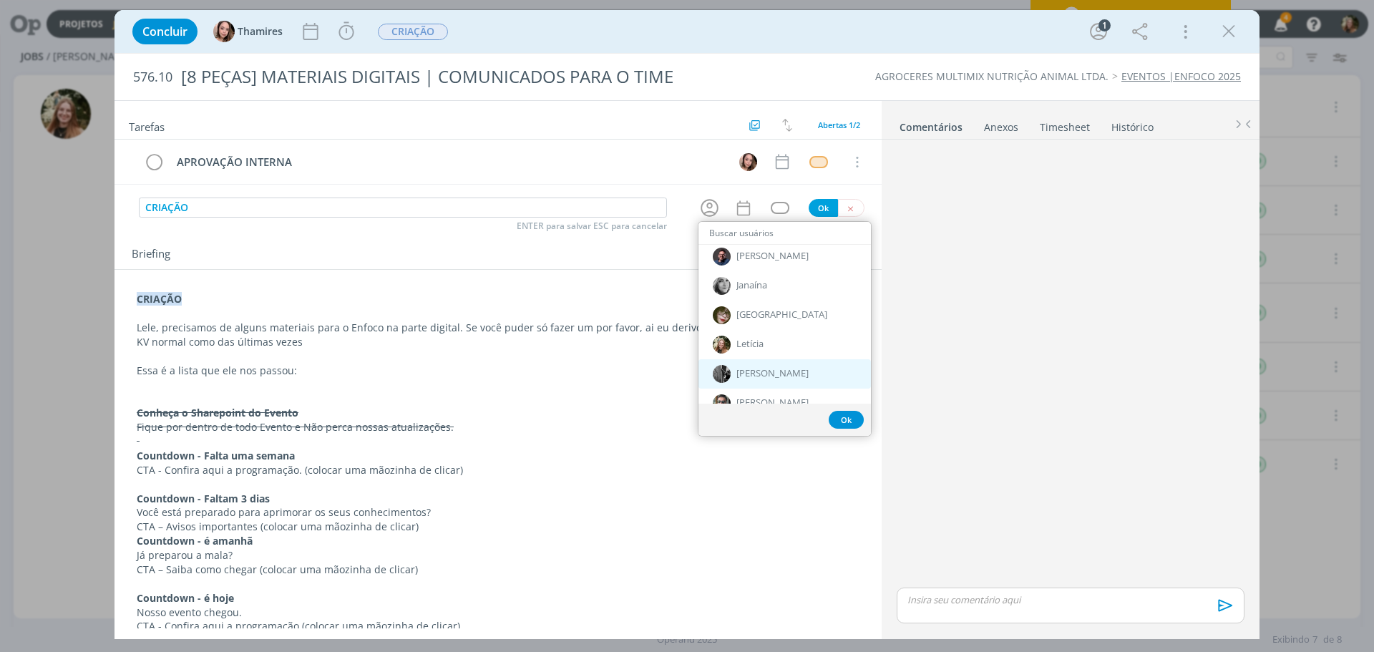
scroll to position [358, 0]
click at [771, 363] on div "Letícia" at bounding box center [784, 368] width 172 height 29
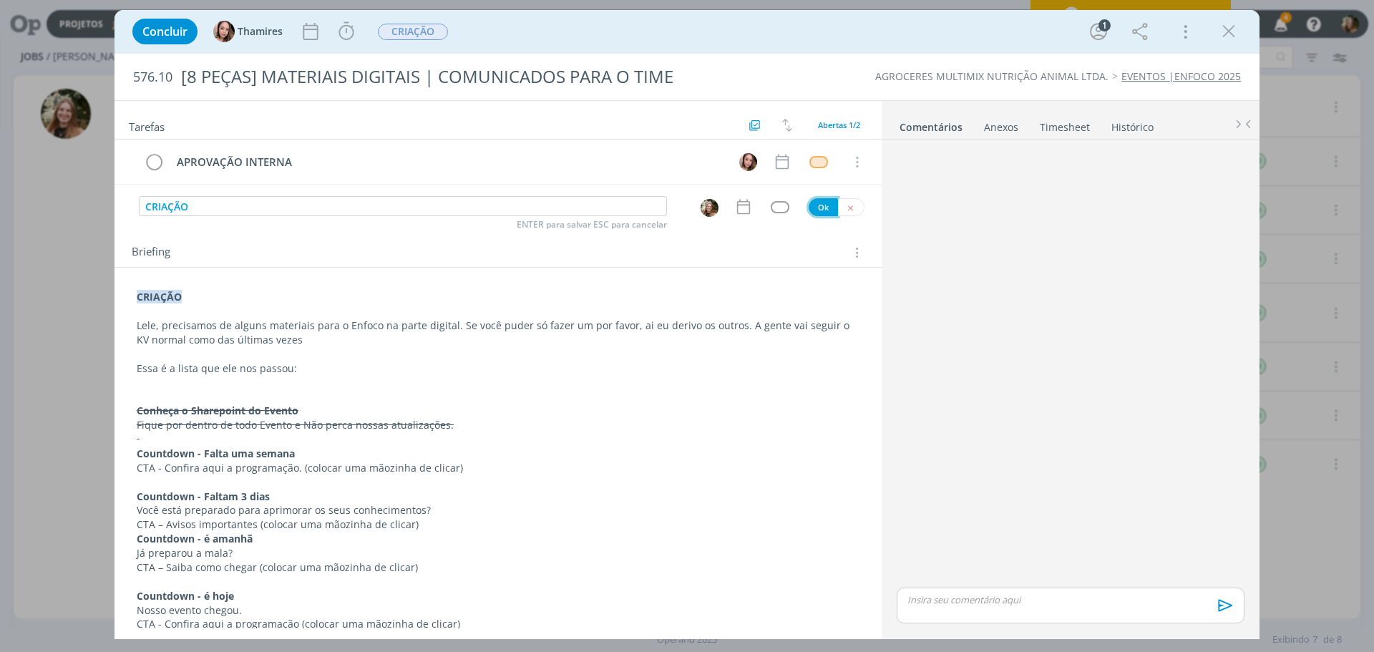
click at [809, 208] on button "Ok" at bounding box center [823, 207] width 29 height 18
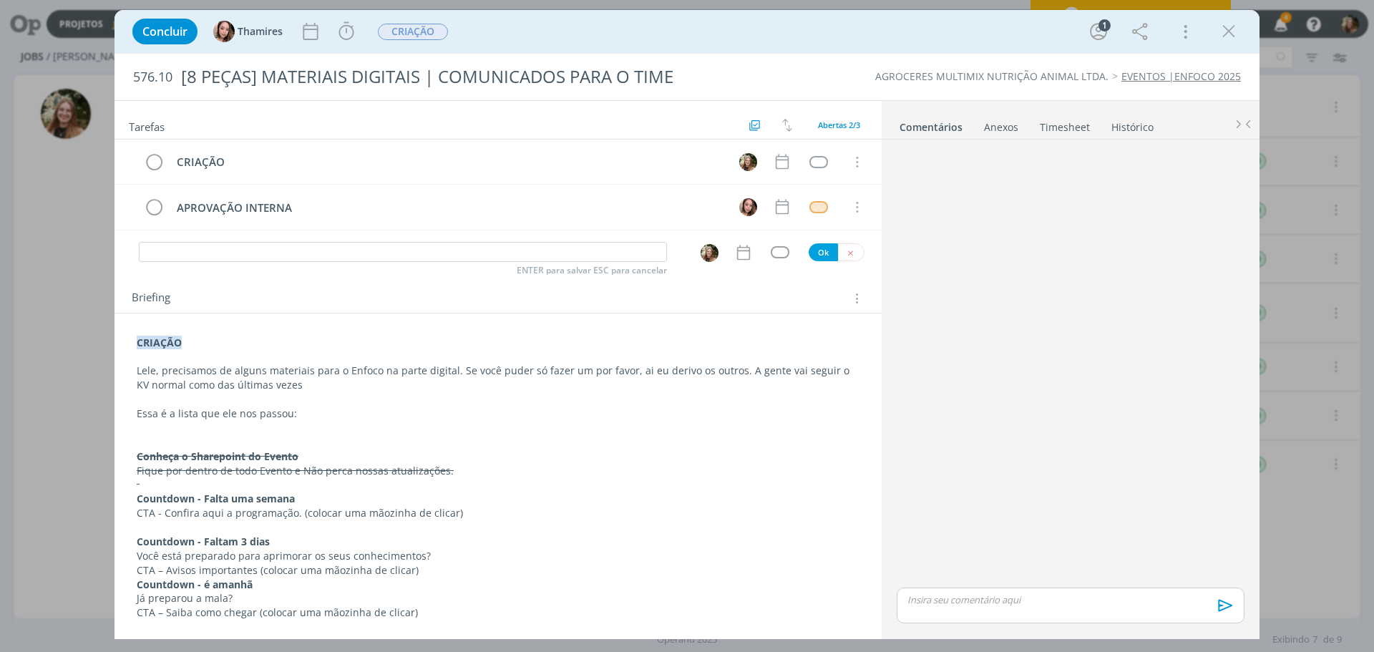
drag, startPoint x: 598, startPoint y: 448, endPoint x: 572, endPoint y: 420, distance: 38.5
click at [599, 447] on p "dialog" at bounding box center [498, 442] width 723 height 14
click at [1222, 29] on icon "dialog" at bounding box center [1228, 31] width 21 height 21
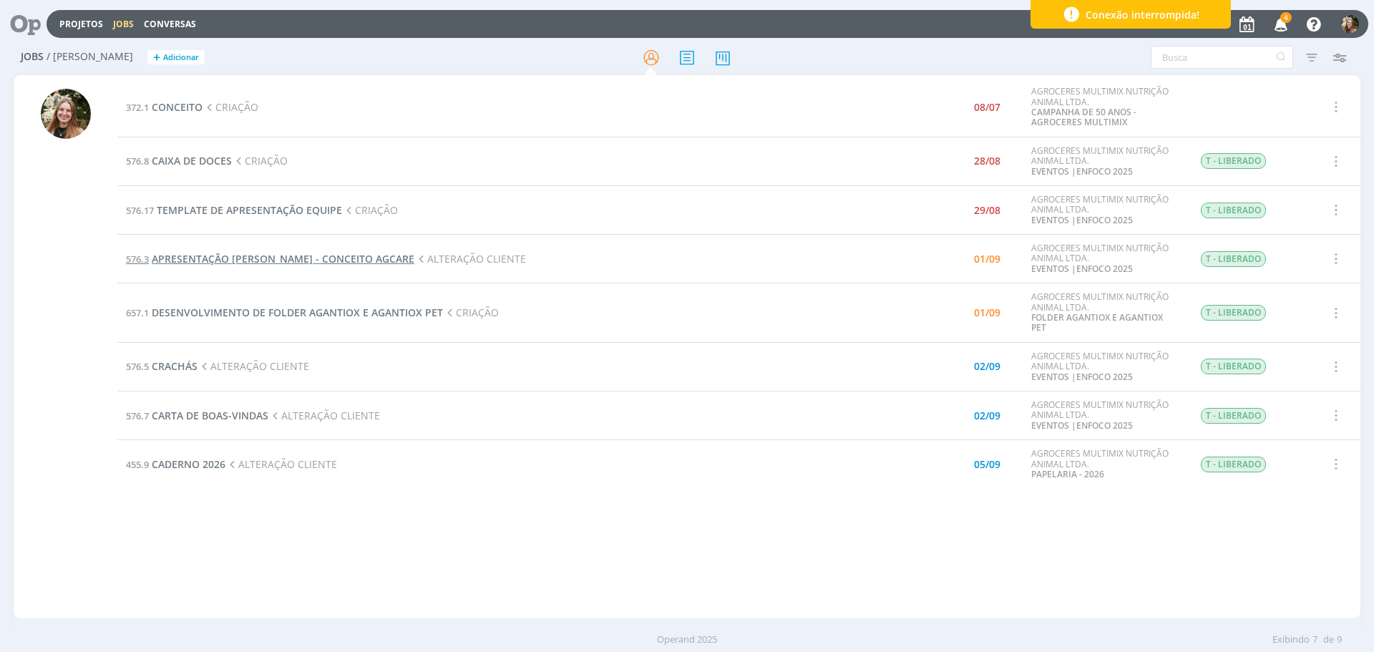
click at [245, 259] on span "APRESENTAÇÃO [PERSON_NAME] - CONCEITO AGCARE" at bounding box center [283, 259] width 263 height 14
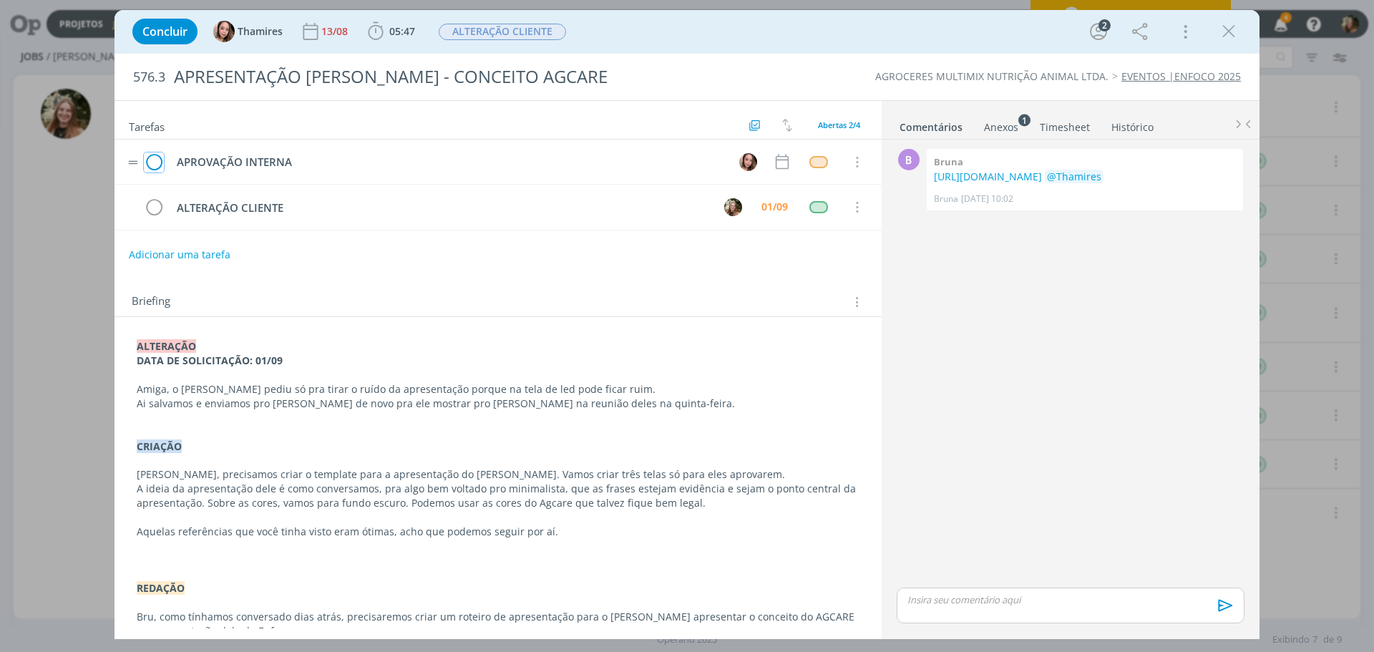
click at [149, 157] on icon "dialog" at bounding box center [154, 162] width 20 height 21
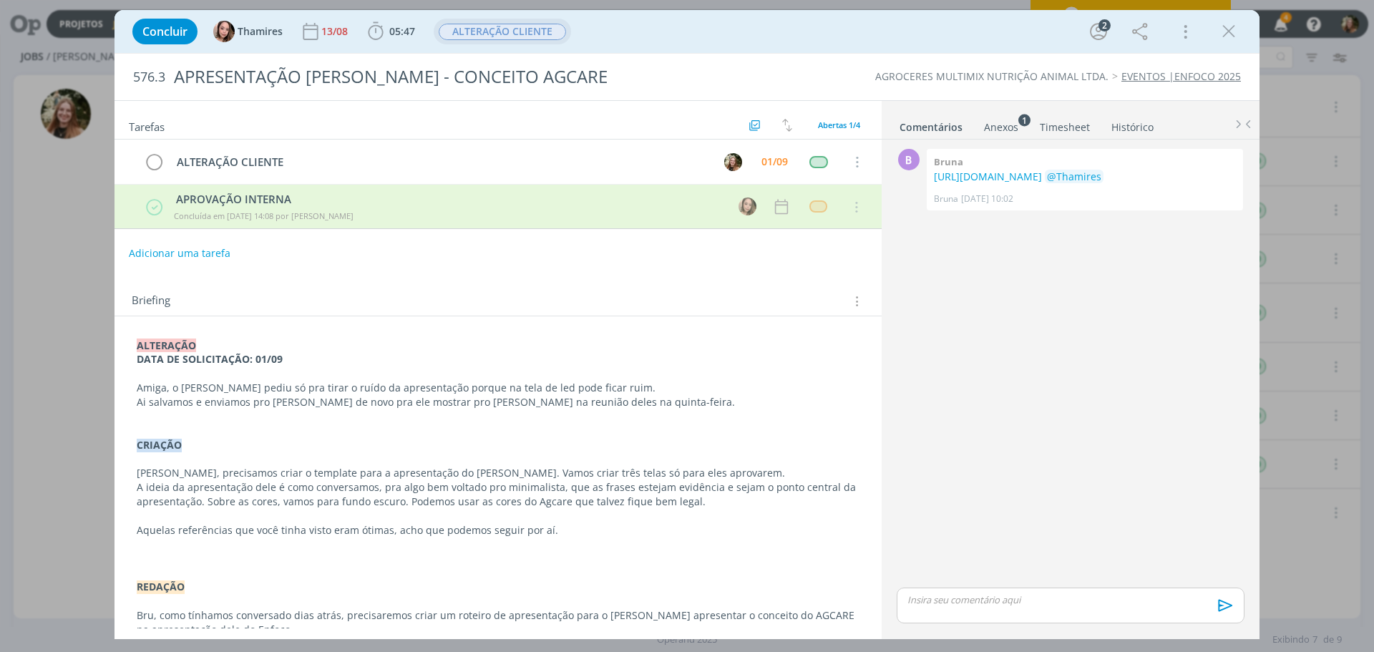
click at [512, 37] on span "ALTERAÇÃO CLIENTE" at bounding box center [502, 32] width 127 height 16
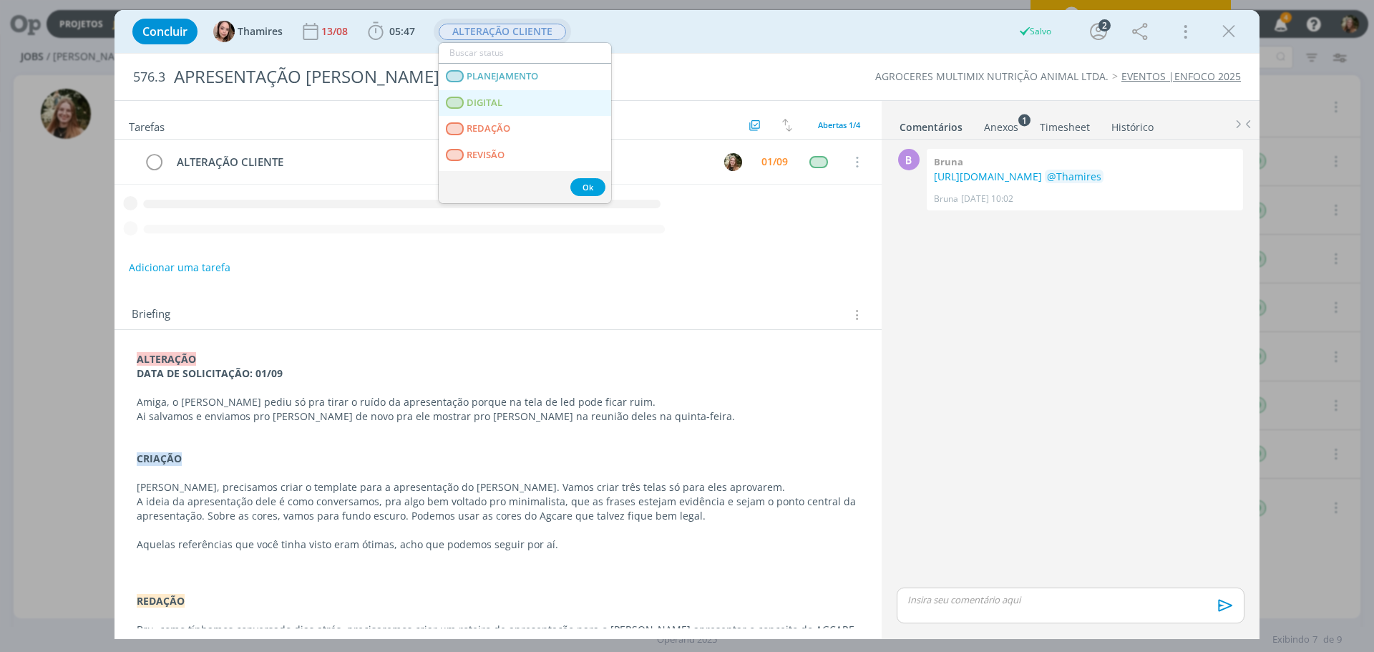
scroll to position [143, 0]
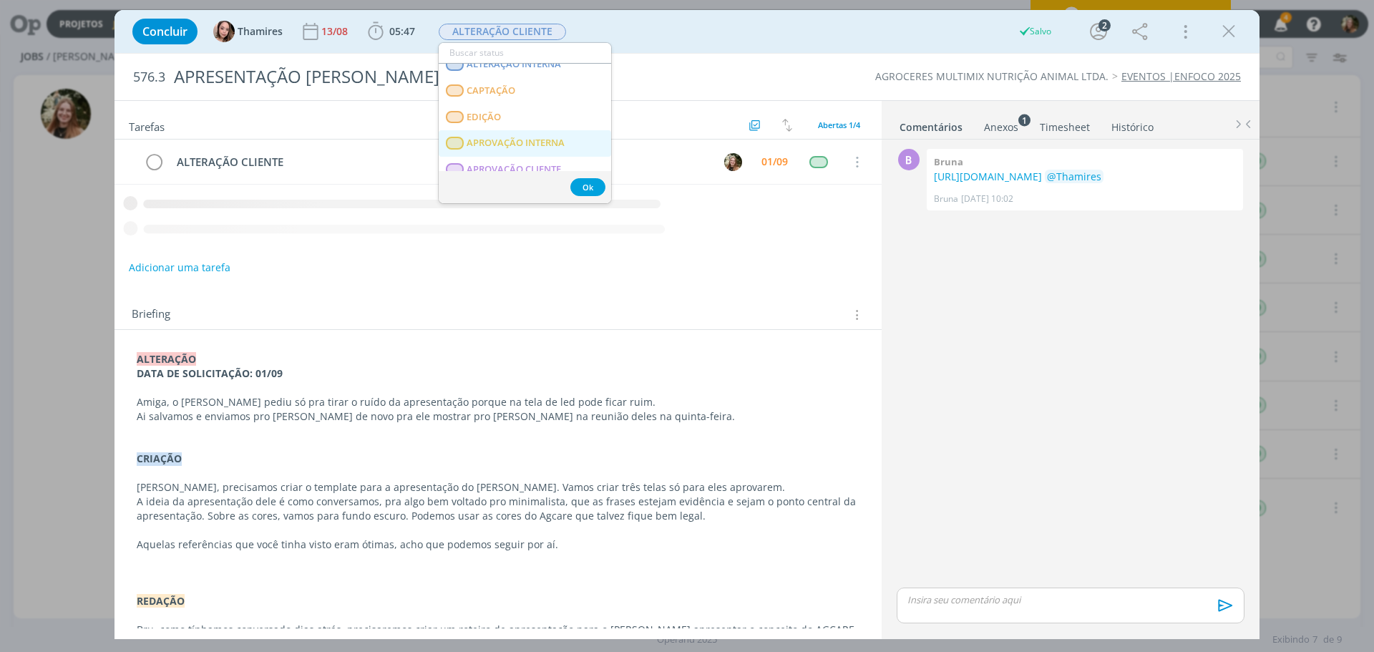
click at [499, 140] on span "APROVAÇÃO INTERNA" at bounding box center [516, 142] width 98 height 11
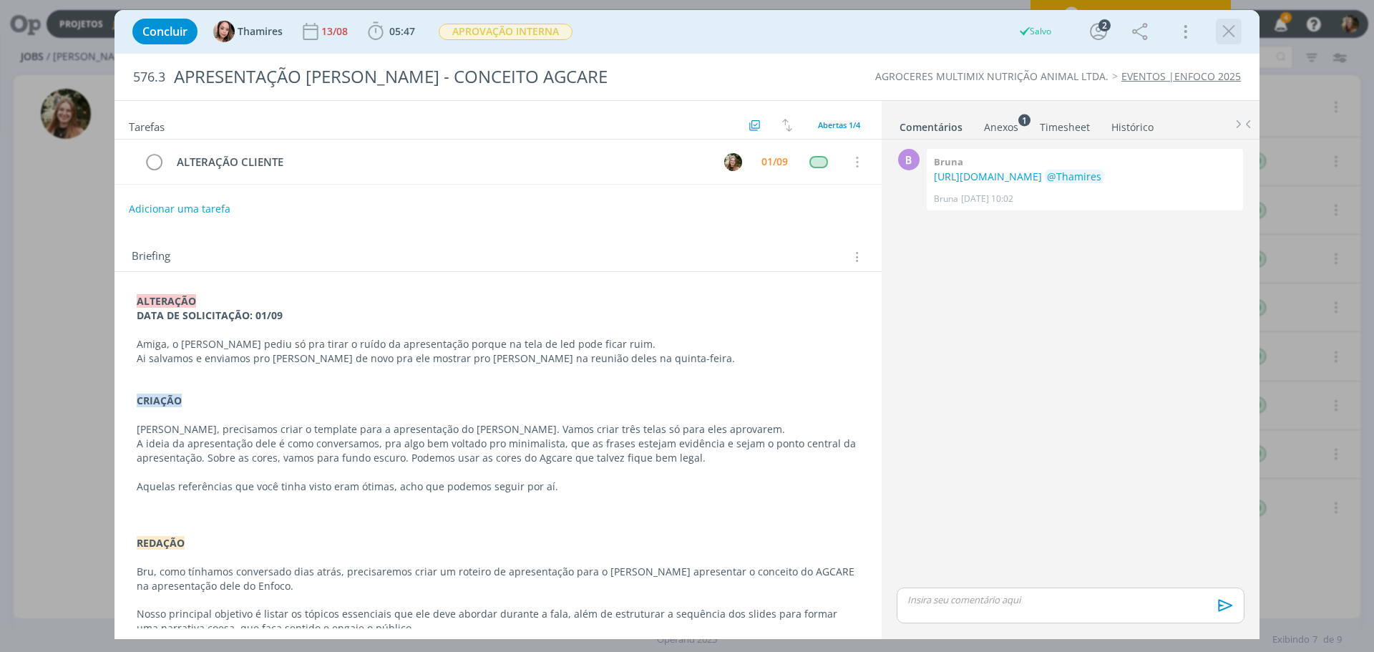
drag, startPoint x: 1231, startPoint y: 28, endPoint x: 393, endPoint y: 436, distance: 932.5
click at [1231, 29] on icon "dialog" at bounding box center [1228, 31] width 21 height 21
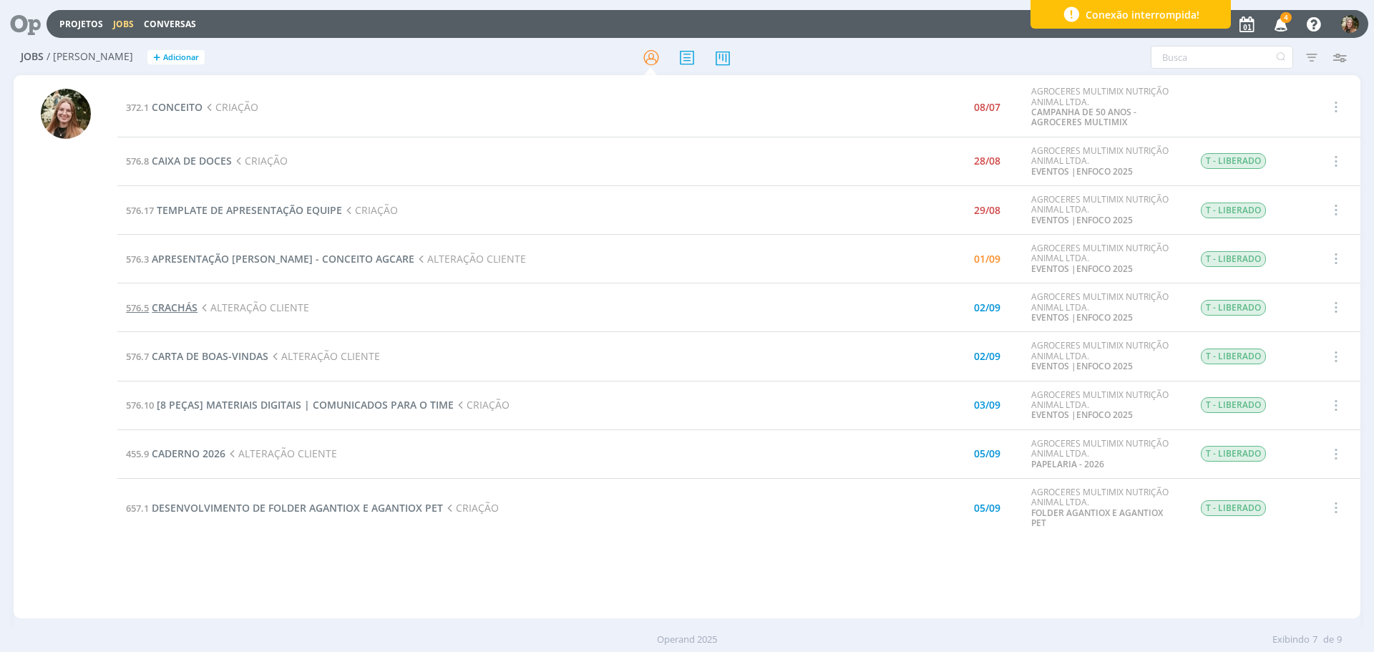
click at [182, 311] on span "CRACHÁS" at bounding box center [175, 308] width 46 height 14
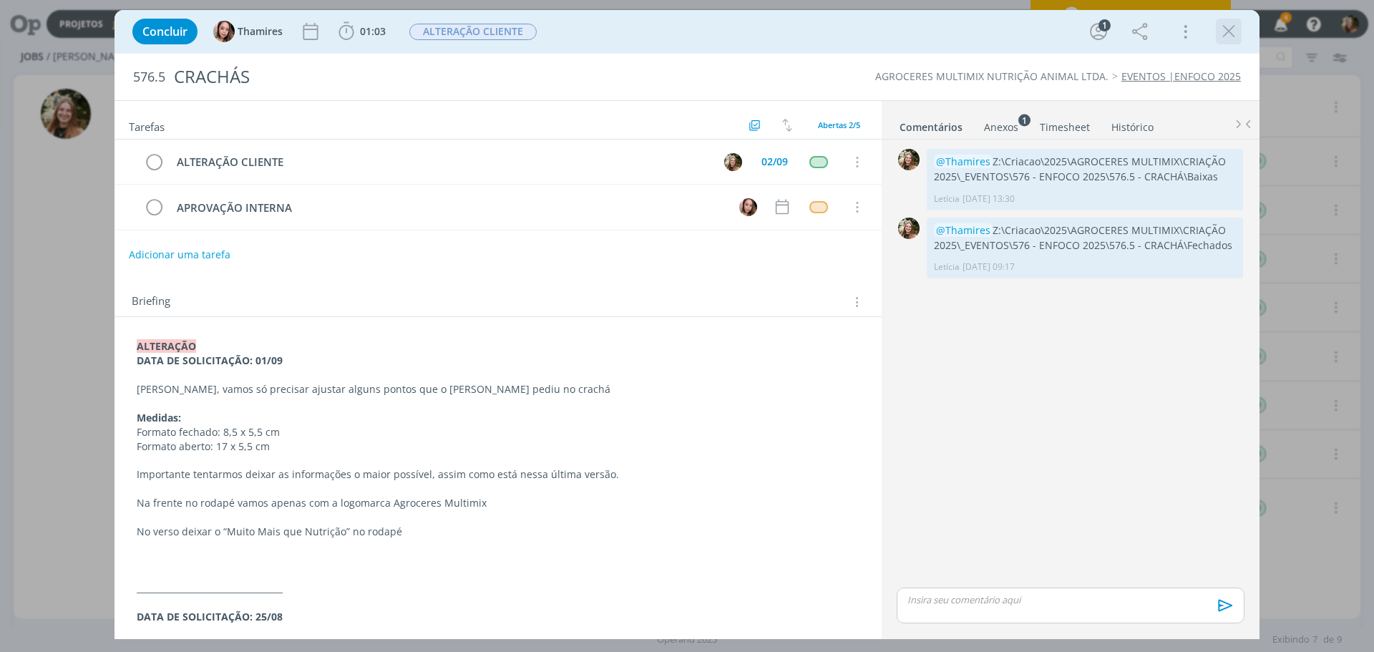
click at [1236, 29] on icon "dialog" at bounding box center [1228, 31] width 21 height 21
